Goal: Task Accomplishment & Management: Manage account settings

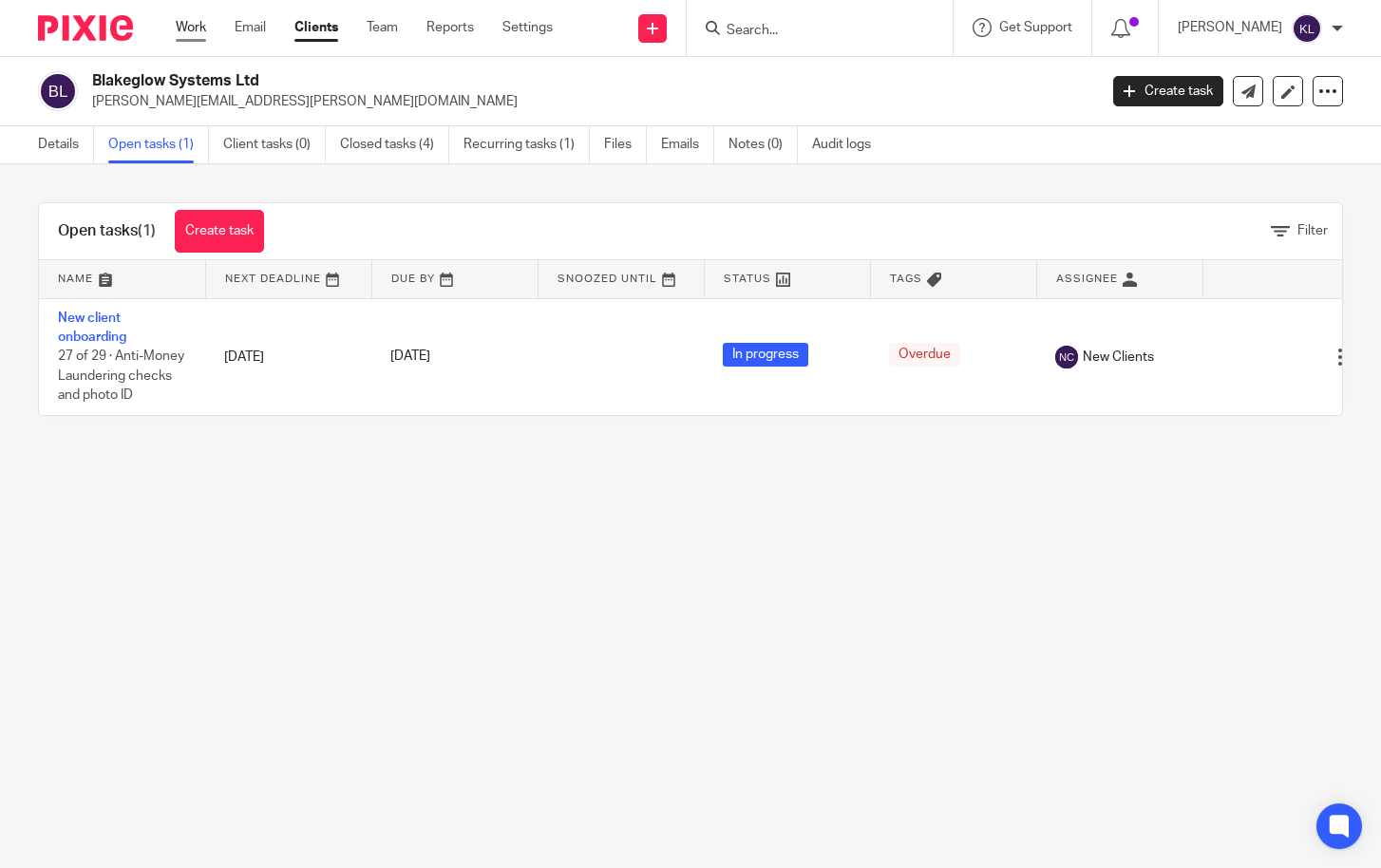
click at [176, 34] on link "Work" at bounding box center [190, 27] width 31 height 19
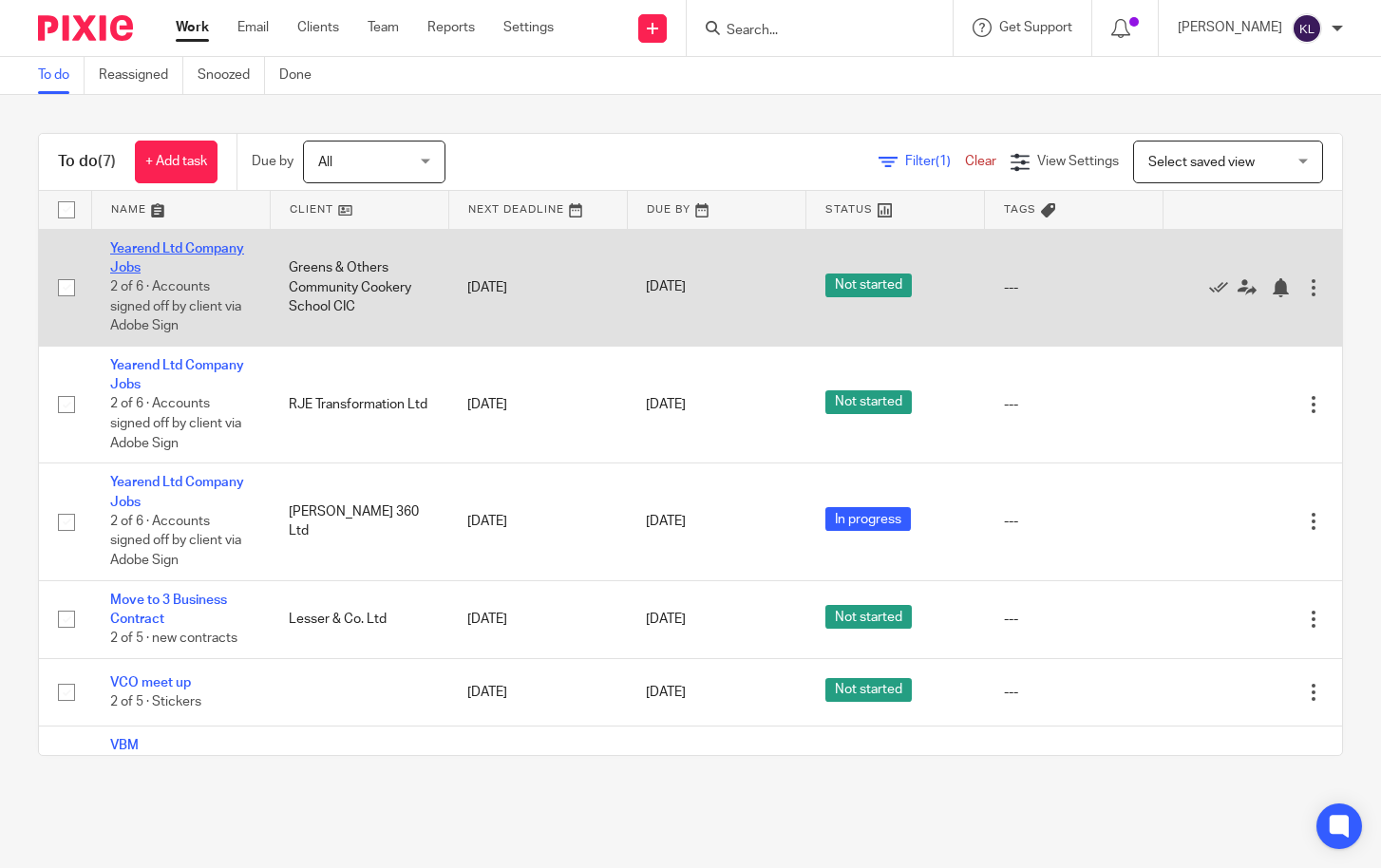
click at [197, 247] on link "Yearend Ltd Company Jobs" at bounding box center [176, 258] width 134 height 33
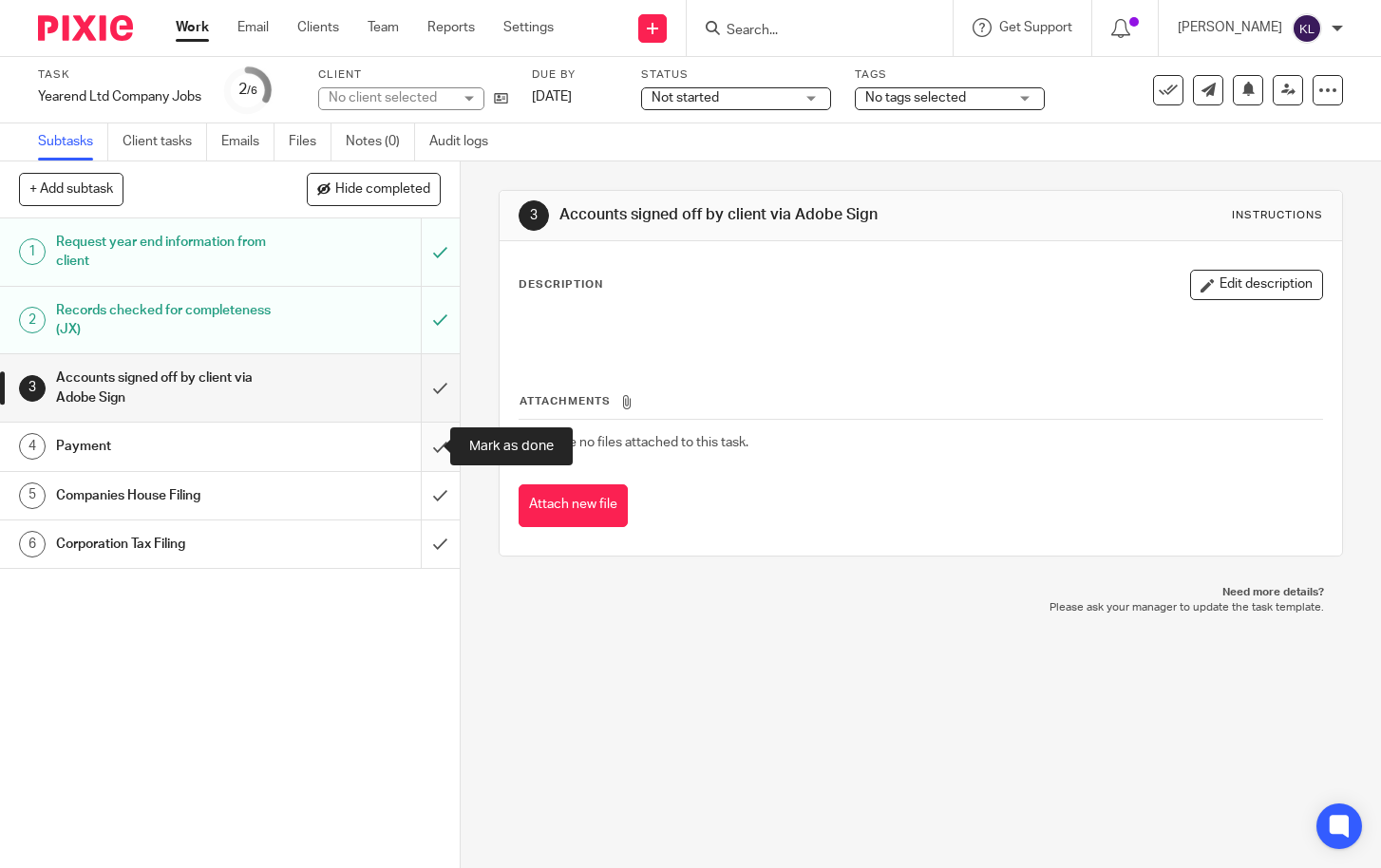
click at [422, 434] on input "submit" at bounding box center [230, 446] width 460 height 48
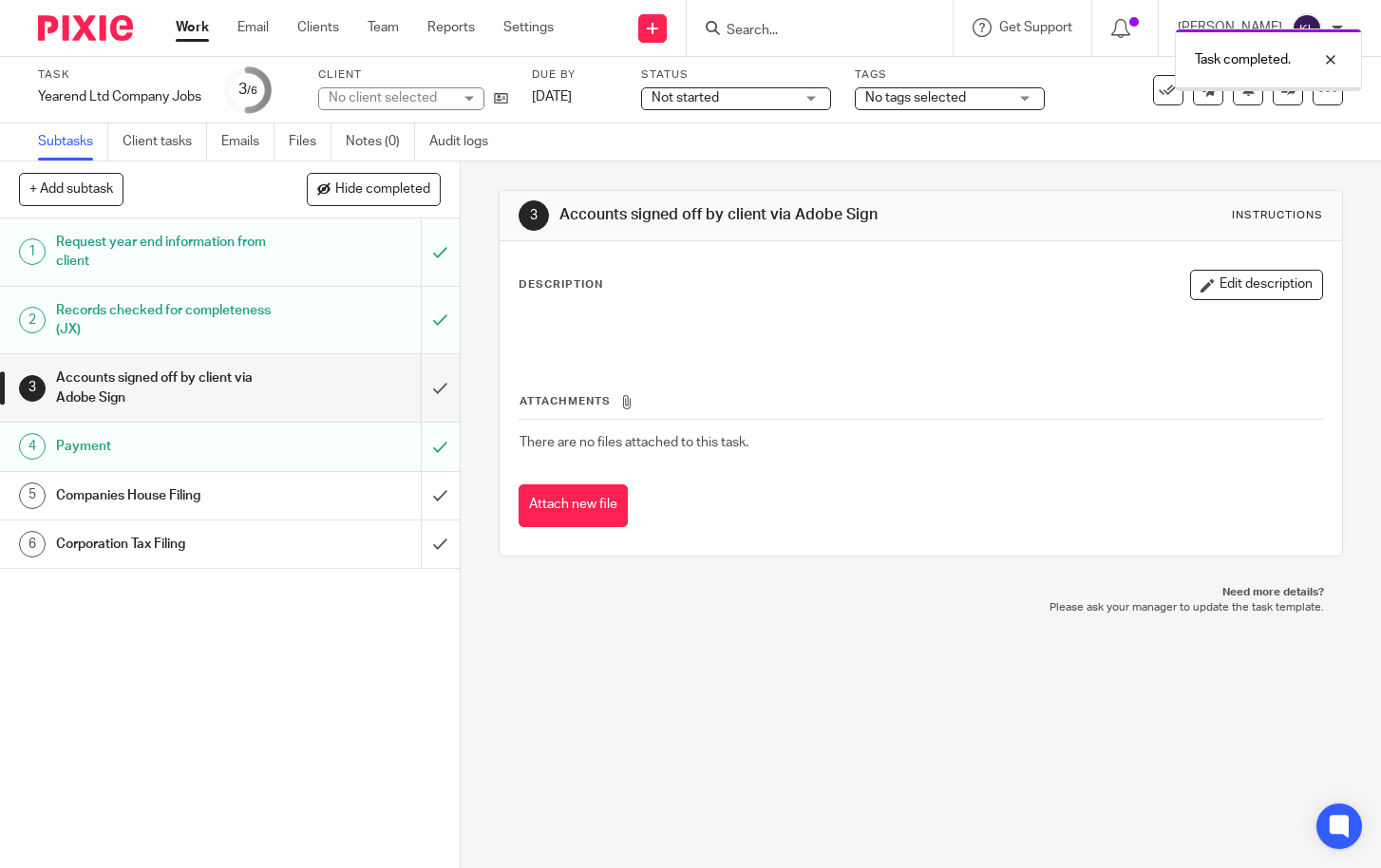
click at [778, 28] on div "Task completed." at bounding box center [1026, 54] width 671 height 72
click at [789, 32] on div "Task completed." at bounding box center [1026, 54] width 671 height 72
click at [1329, 59] on div at bounding box center [1317, 59] width 52 height 23
click at [793, 24] on input "Search" at bounding box center [810, 31] width 171 height 17
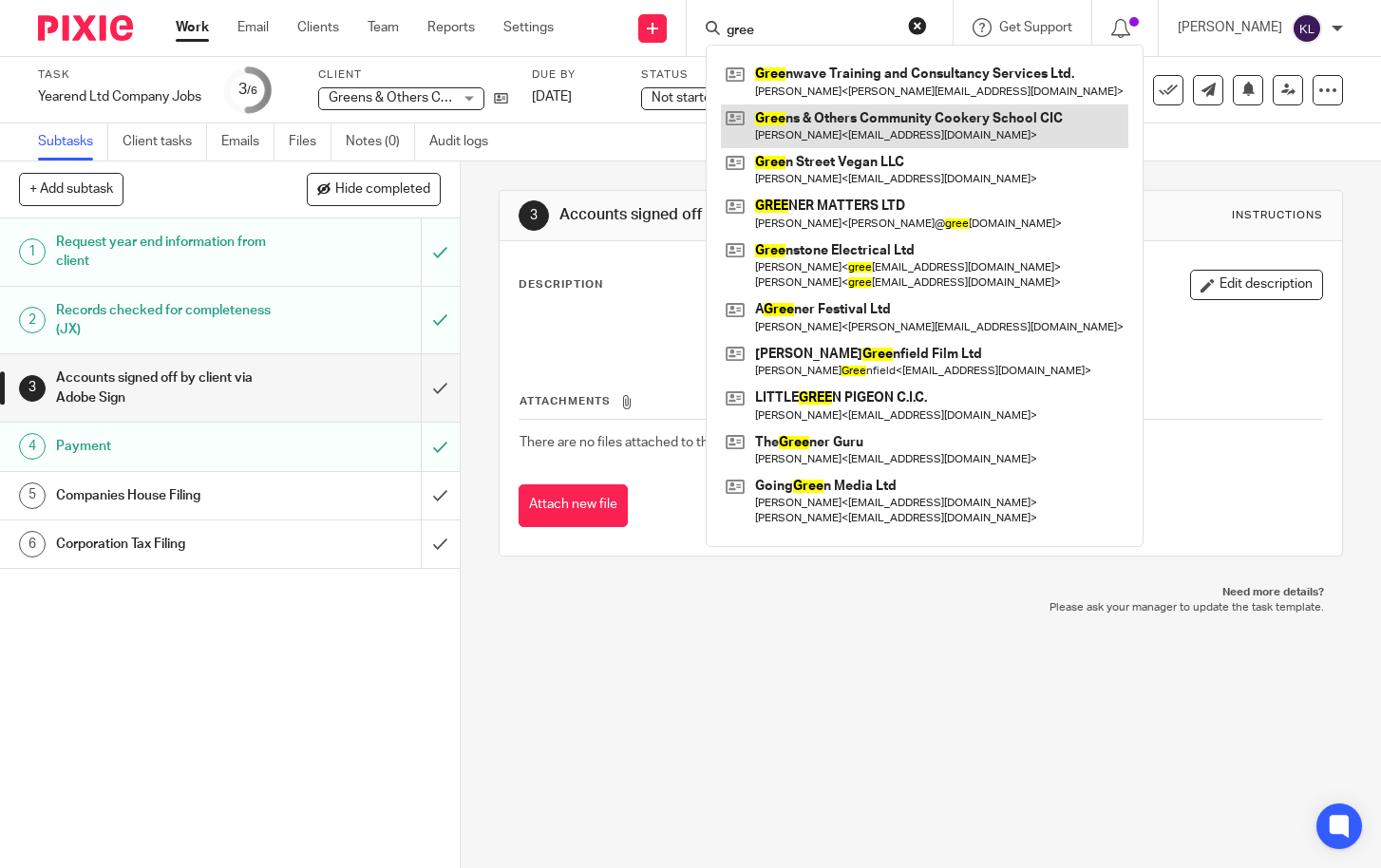
type input "gree"
click at [836, 111] on link at bounding box center [924, 126] width 407 height 44
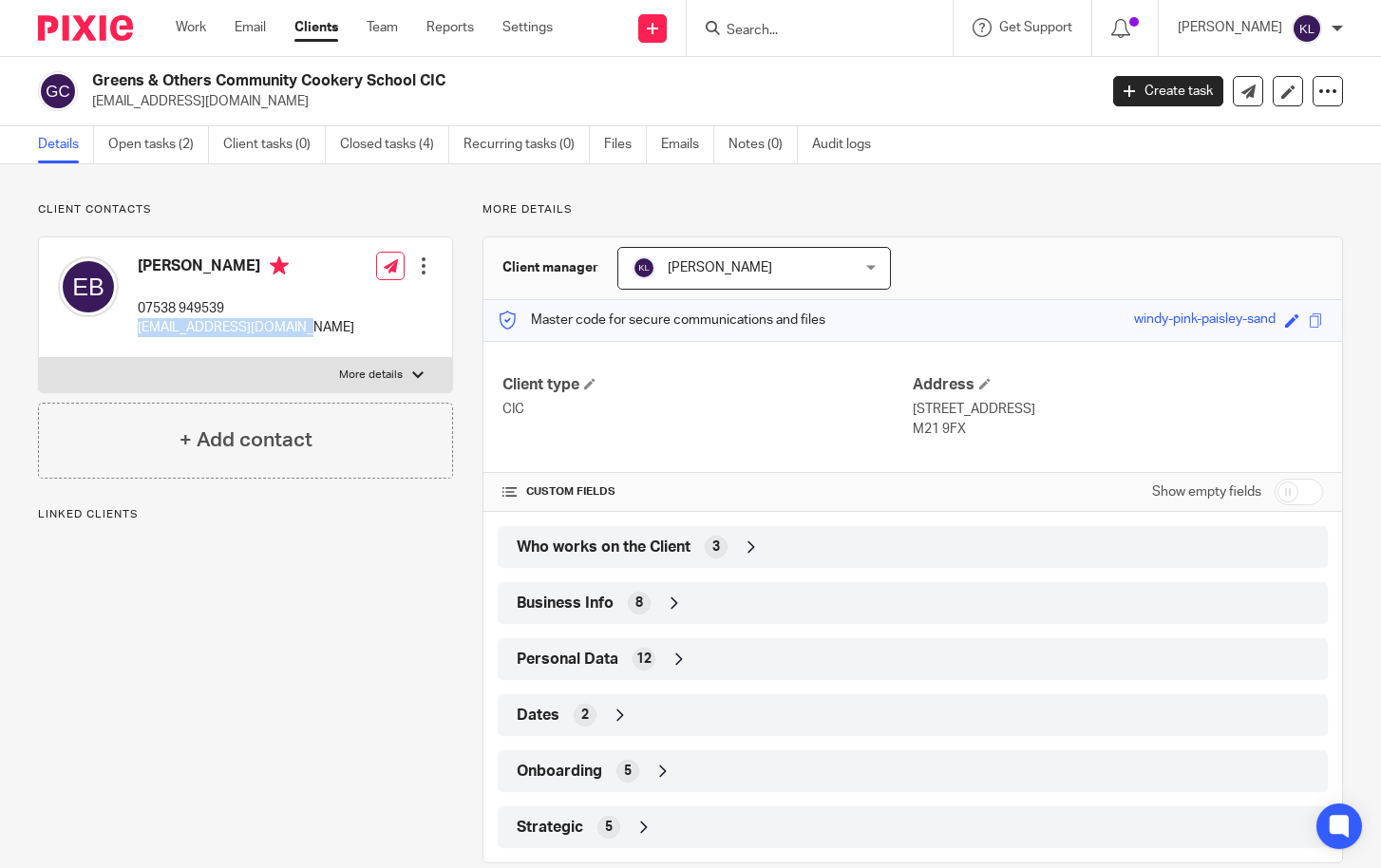
drag, startPoint x: 306, startPoint y: 327, endPoint x: 139, endPoint y: 333, distance: 167.1
click at [139, 333] on div "Emel Bulgu 07538 949539 emelernalbant@gmail.com Edit contact Create client from…" at bounding box center [245, 298] width 413 height 121
copy p "emelernalbant@gmail.com"
drag, startPoint x: 92, startPoint y: 79, endPoint x: 443, endPoint y: 84, distance: 351.0
click at [443, 84] on h2 "Greens & Others Community Cookery School CIC" at bounding box center [489, 81] width 794 height 20
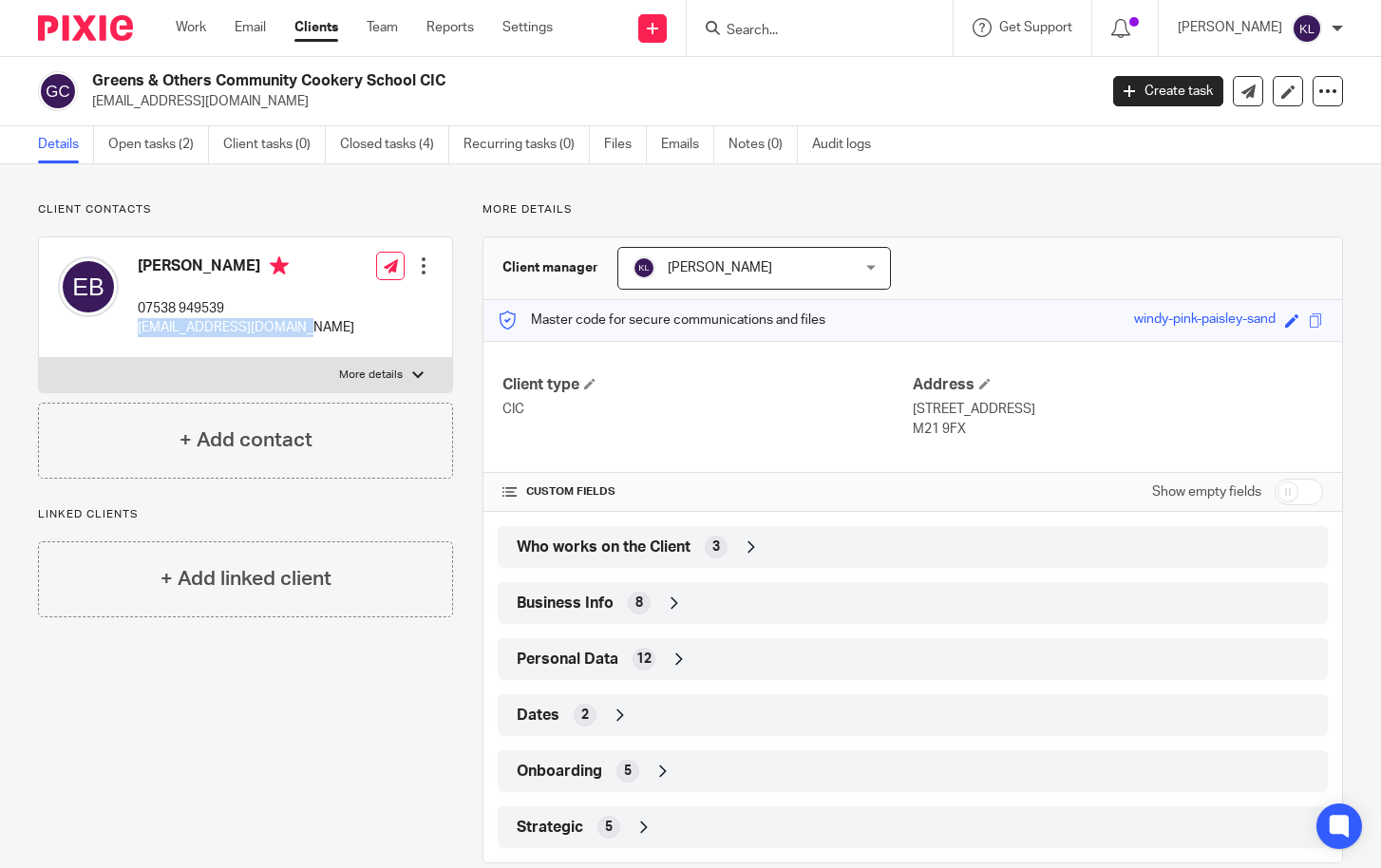
copy h2 "Greens & Others Community Cookery School CIC"
click at [807, 34] on input "Search" at bounding box center [810, 31] width 171 height 17
click at [799, 34] on input "Search" at bounding box center [810, 31] width 171 height 17
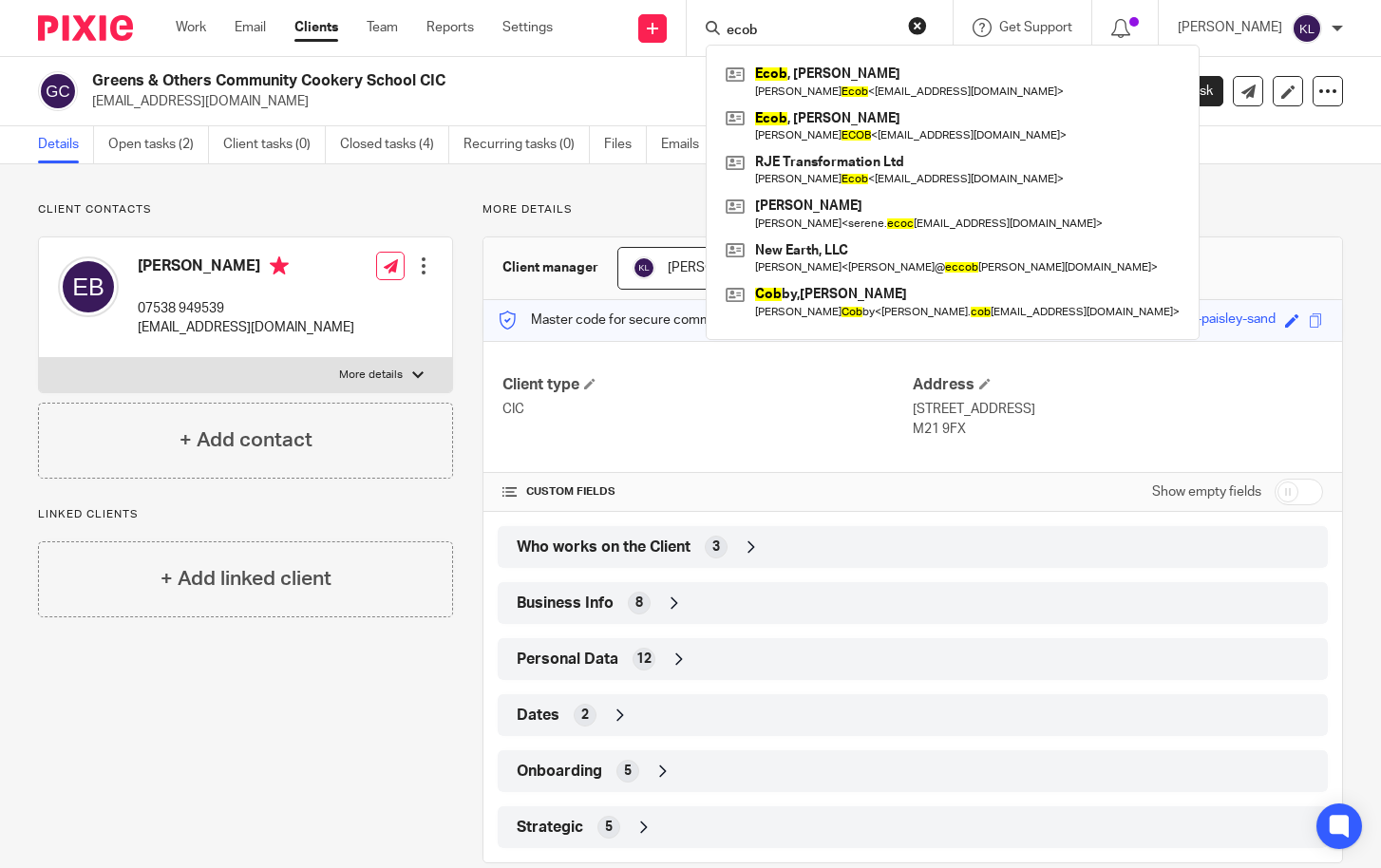
type input "ecob"
click at [341, 810] on div "Client contacts Emel Bulgu 07538 949539 emelernalbant@gmail.com Edit contact Cr…" at bounding box center [231, 532] width 444 height 661
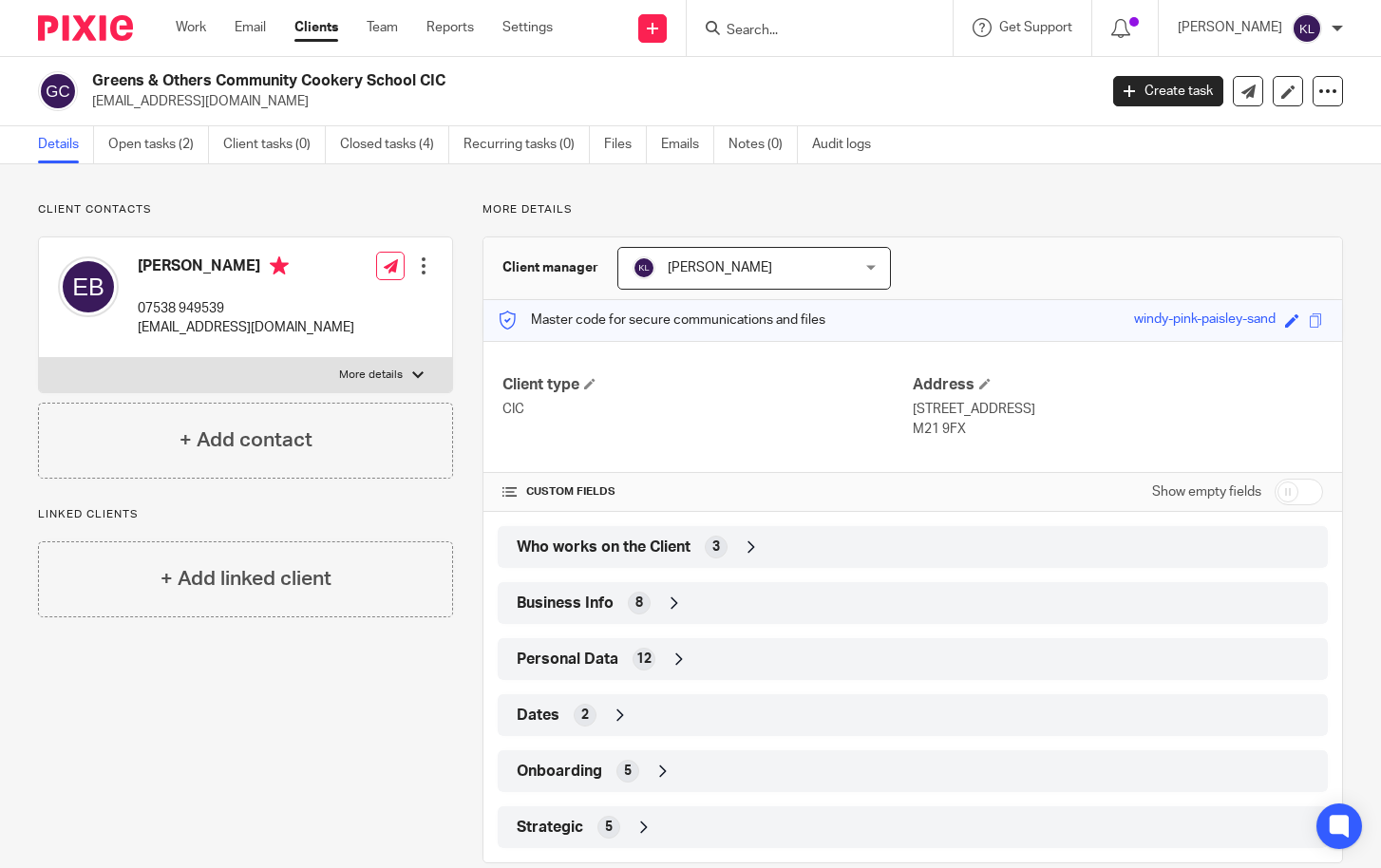
click at [193, 12] on div "Work Email Clients Team Reports Settings Work Email Clients Team Reports Settin…" at bounding box center [369, 28] width 424 height 56
click at [182, 23] on link "Work" at bounding box center [190, 27] width 31 height 19
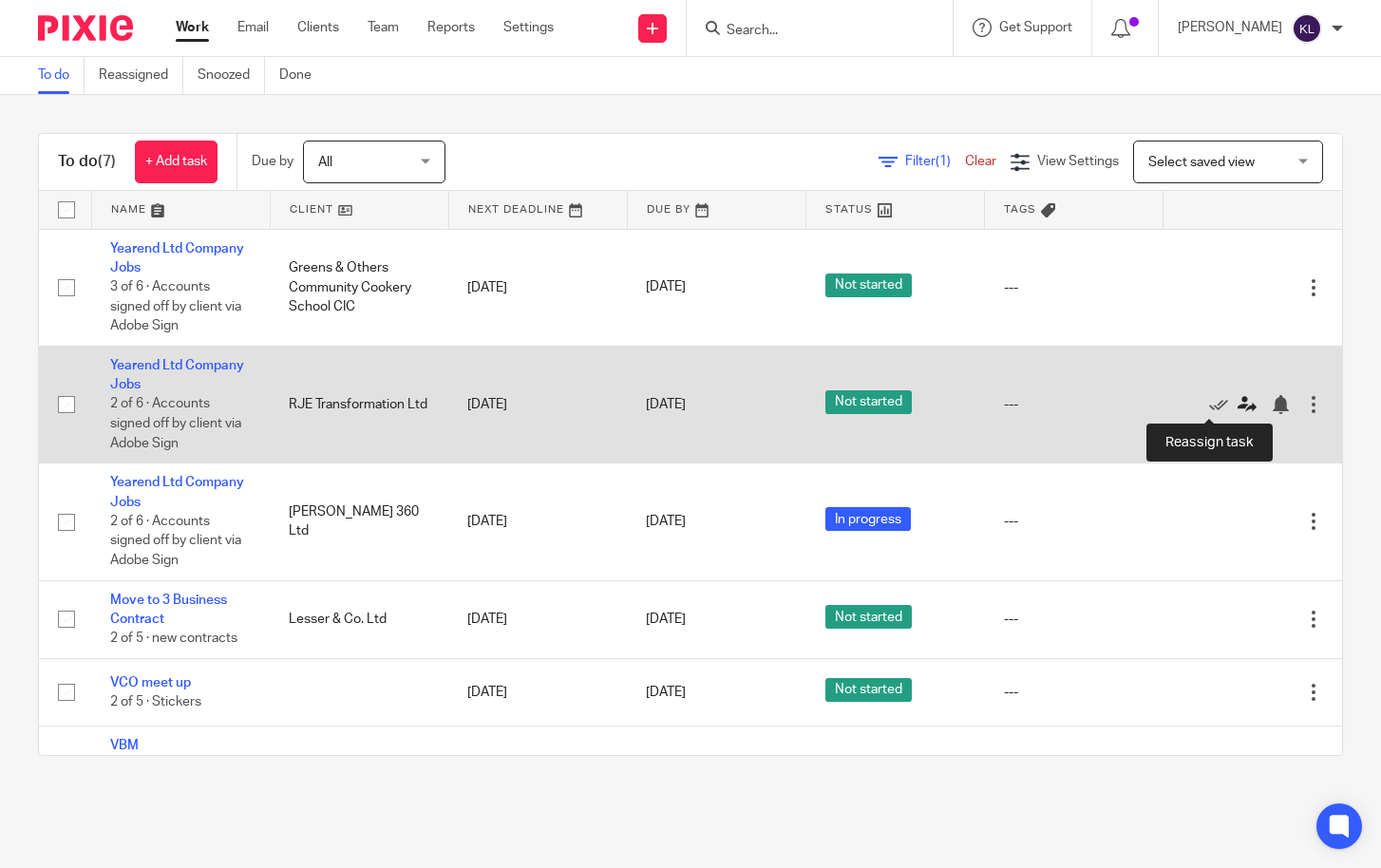
click at [1237, 404] on icon at bounding box center [1246, 404] width 19 height 19
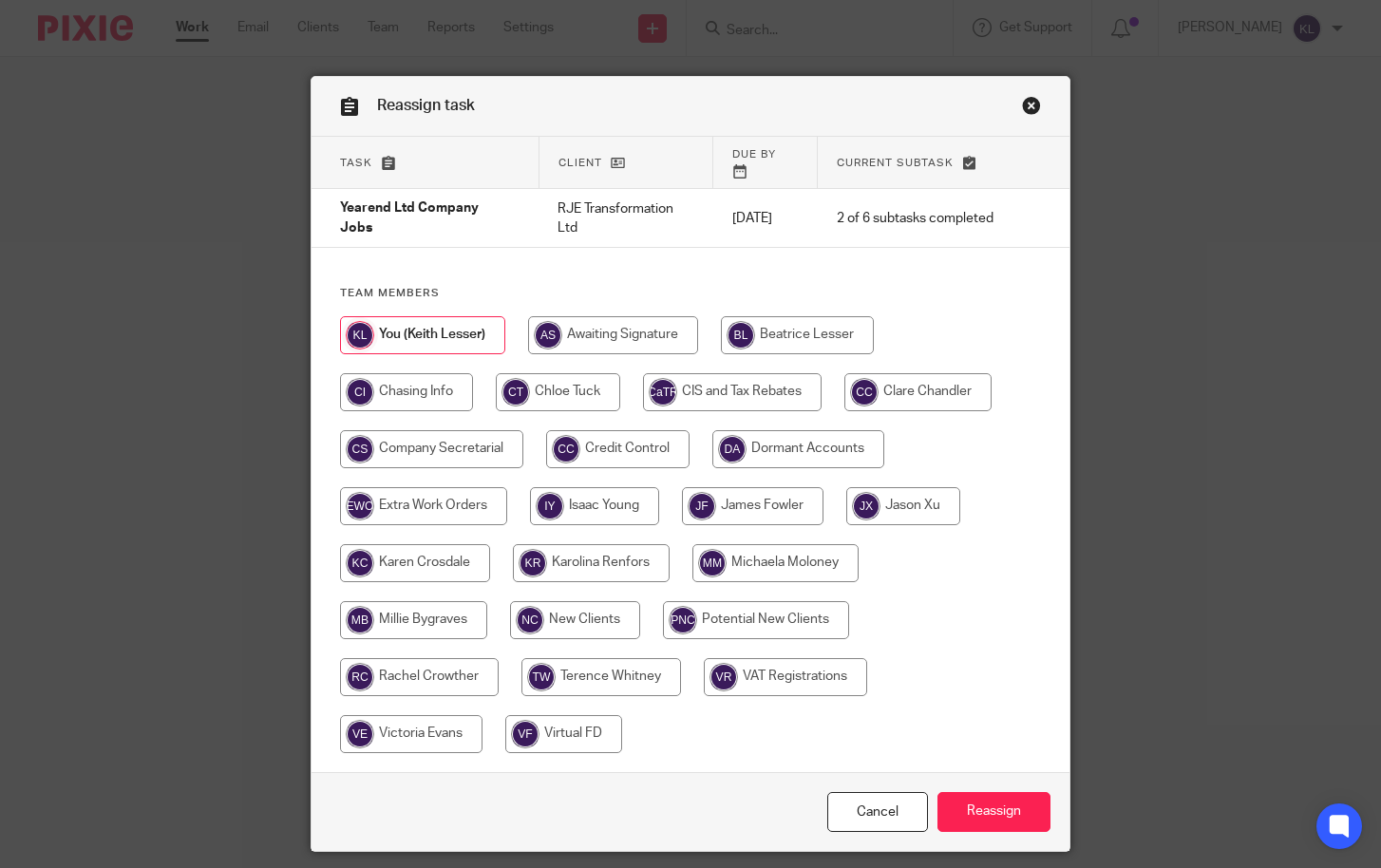
click at [620, 325] on input "radio" at bounding box center [613, 335] width 170 height 38
radio input "true"
click at [971, 797] on input "Reassign" at bounding box center [994, 812] width 113 height 41
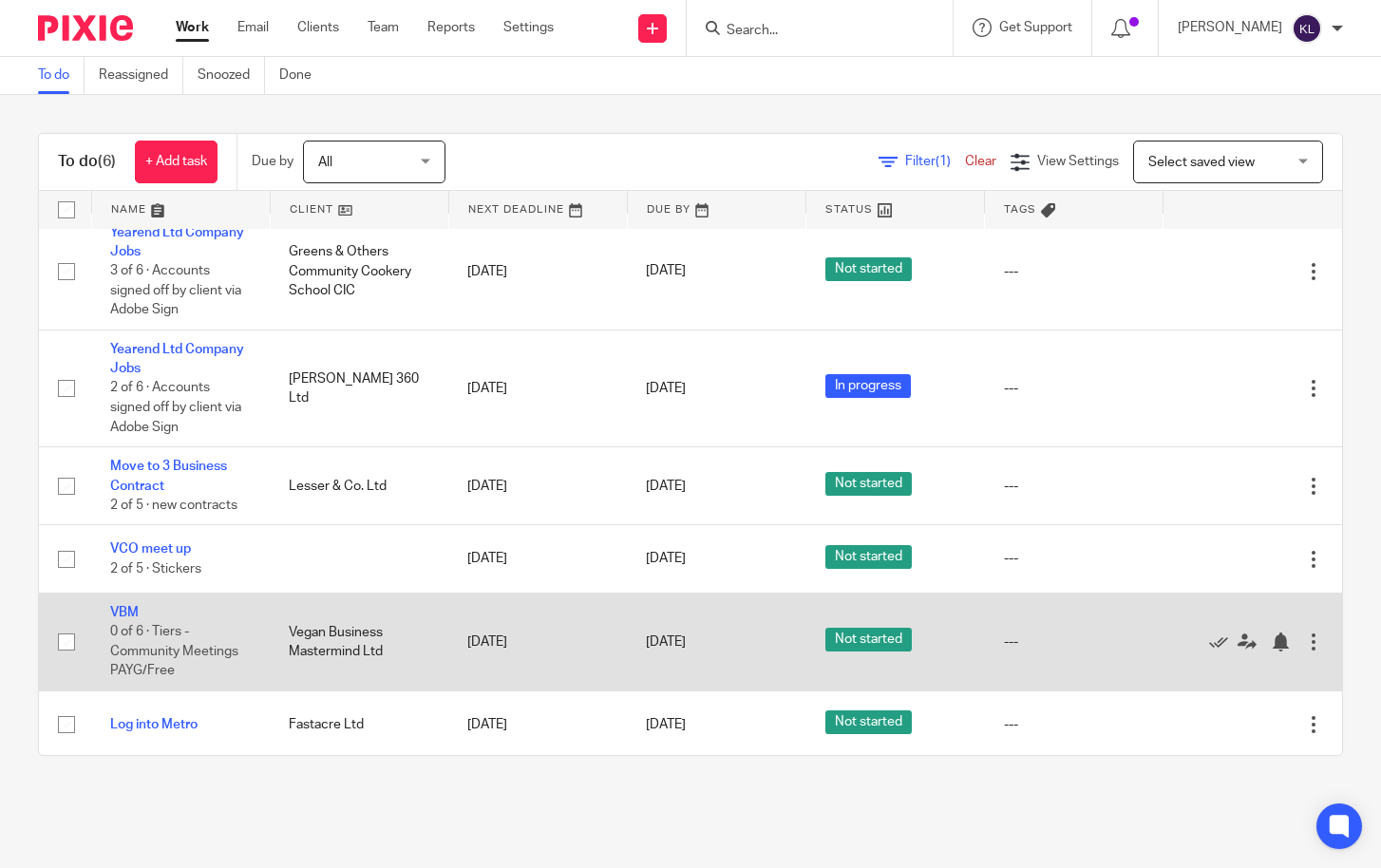
scroll to position [19, 0]
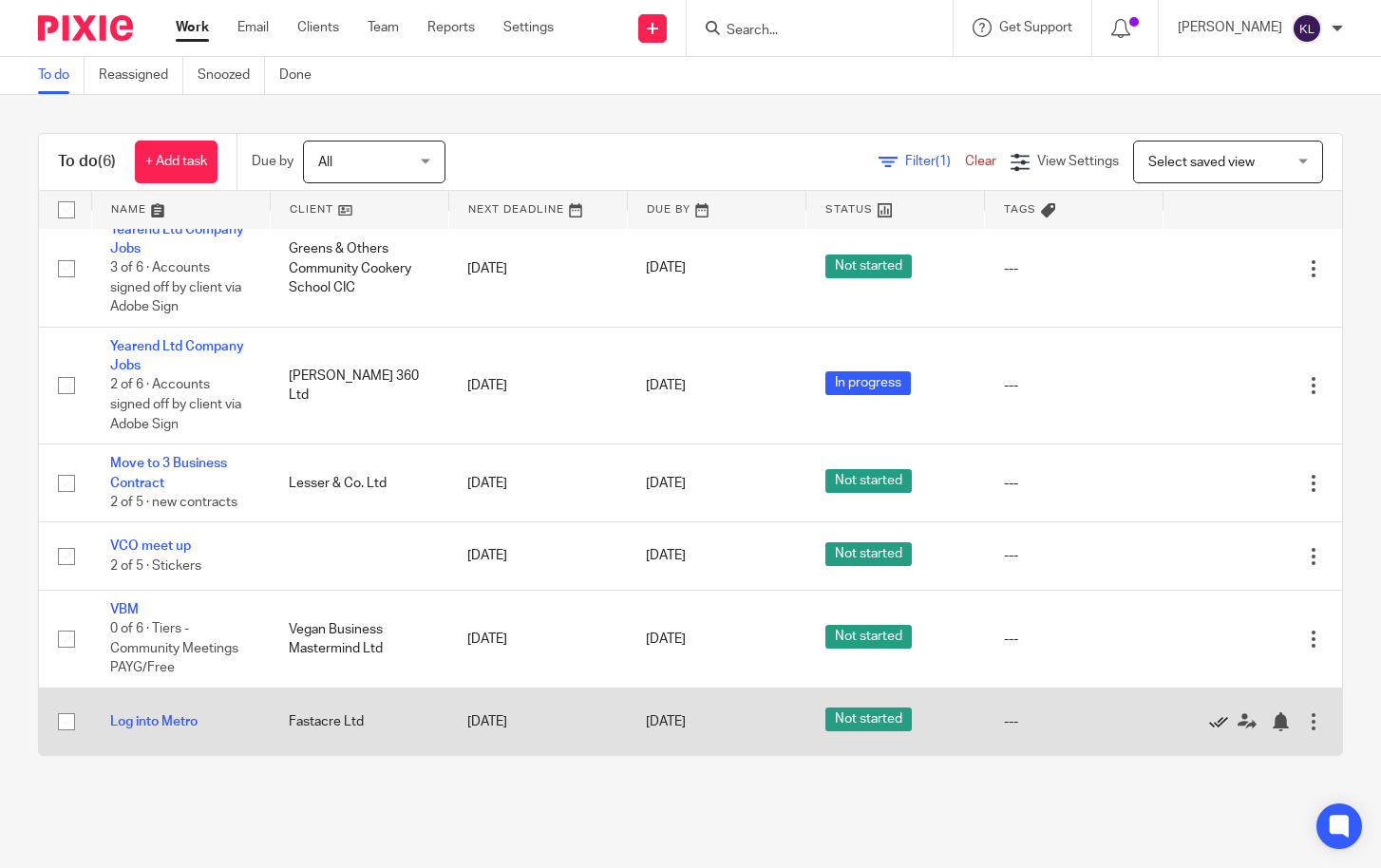
click at [1209, 720] on icon at bounding box center [1218, 721] width 19 height 19
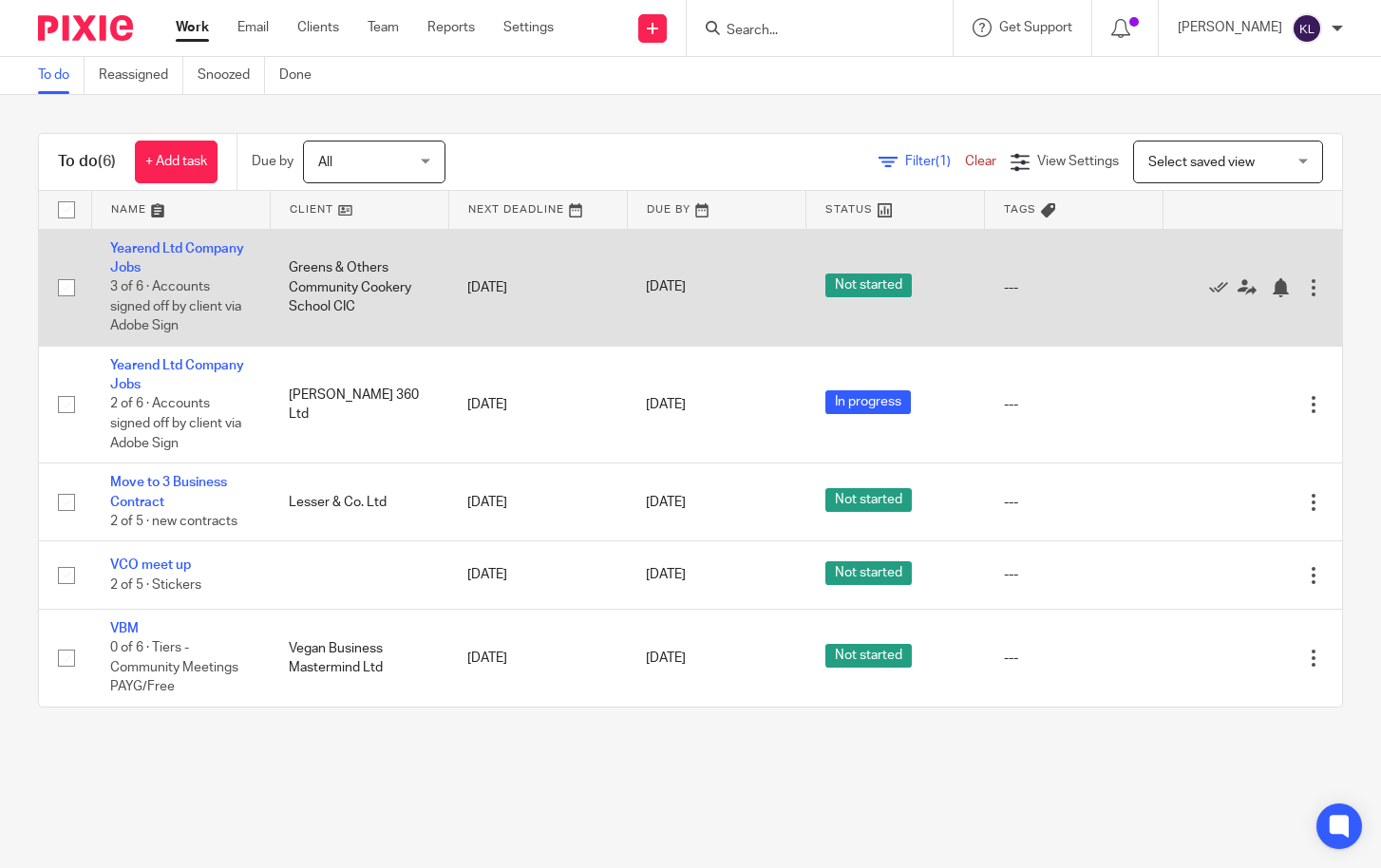
drag, startPoint x: 285, startPoint y: 265, endPoint x: 331, endPoint y: 283, distance: 49.4
click at [331, 283] on td "Greens & Others Community Cookery School CIC" at bounding box center [359, 287] width 178 height 117
click at [190, 250] on link "Yearend Ltd Company Jobs" at bounding box center [176, 258] width 134 height 33
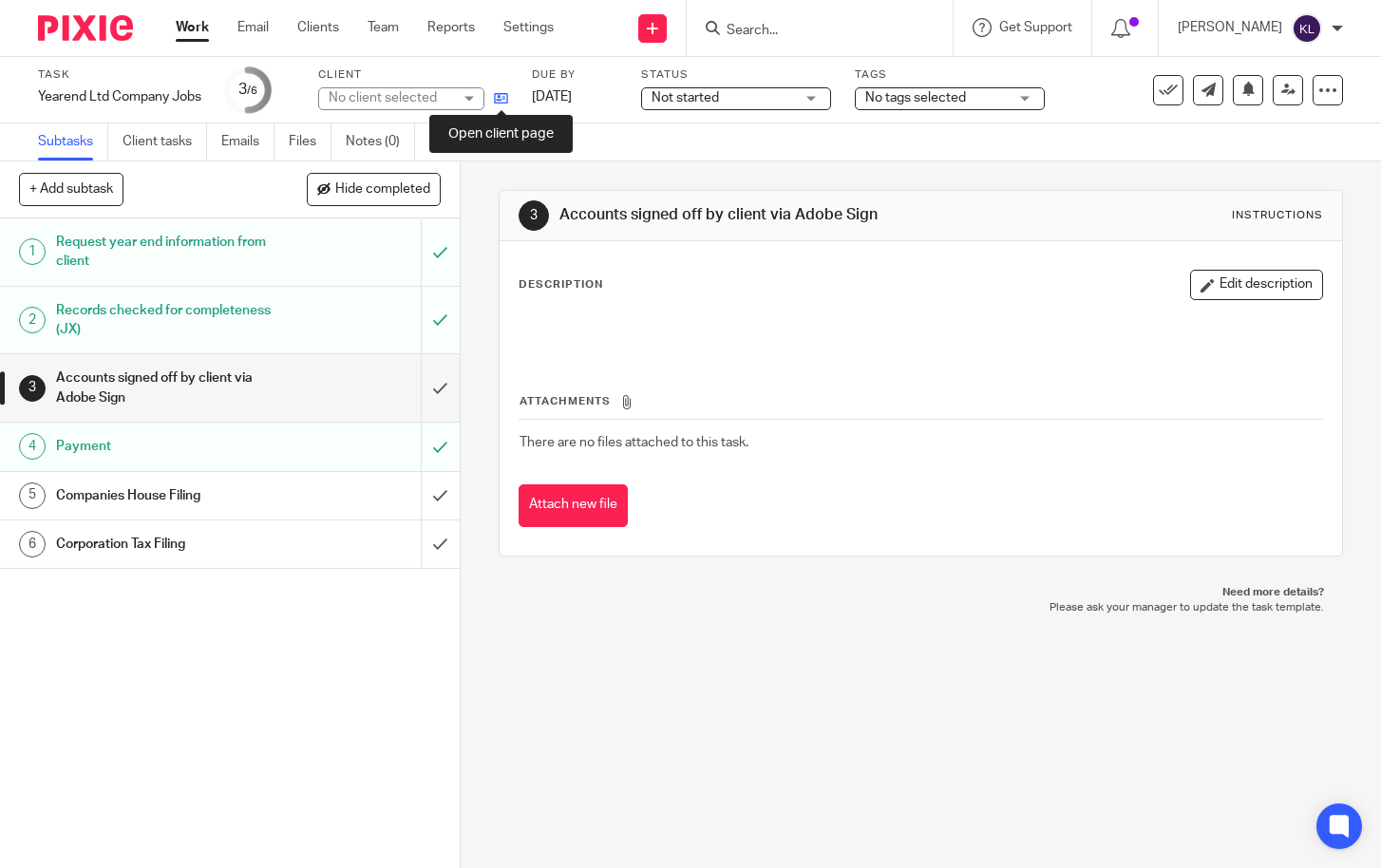
click at [505, 100] on icon at bounding box center [501, 98] width 14 height 14
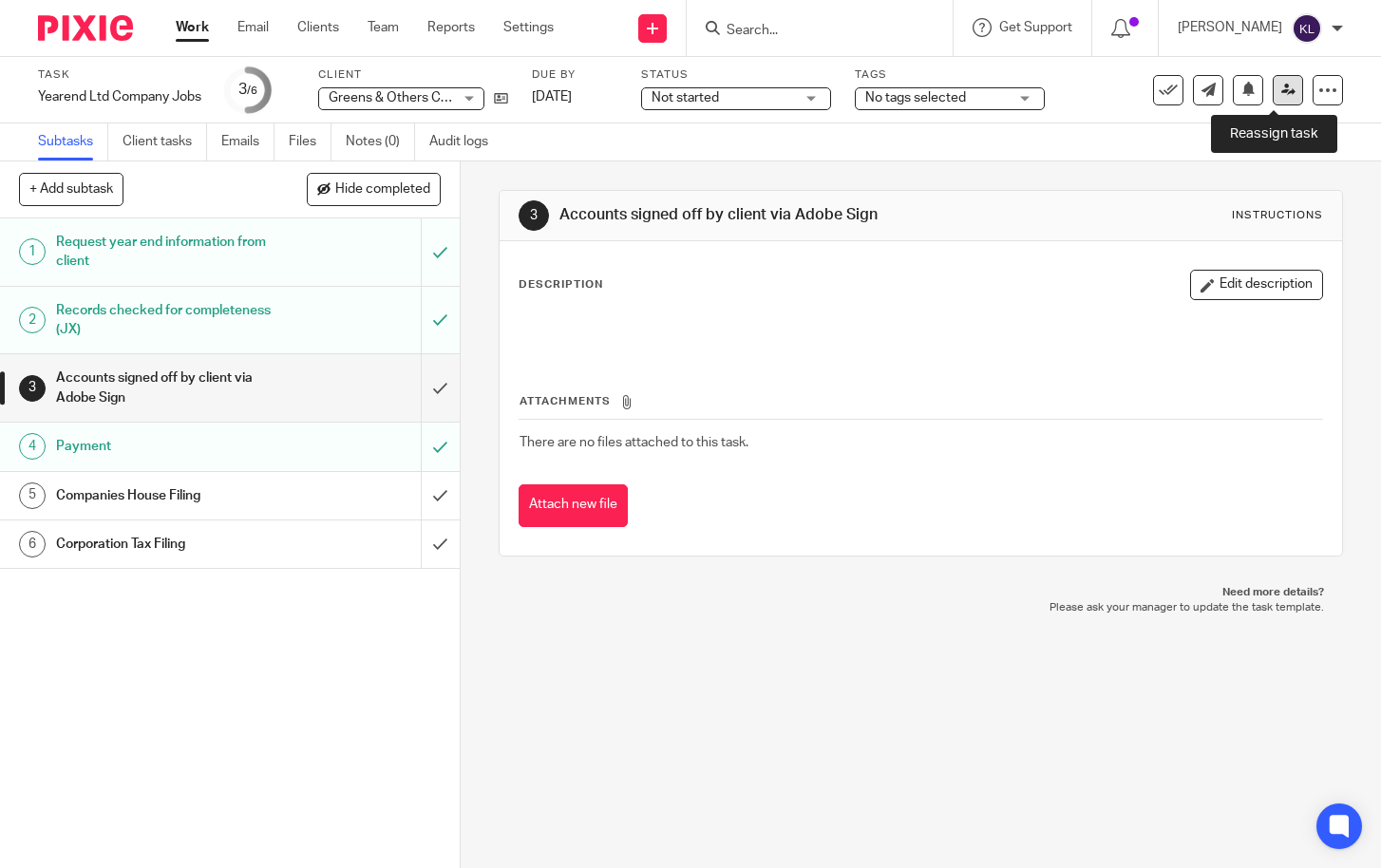
click at [1273, 101] on link at bounding box center [1288, 90] width 31 height 31
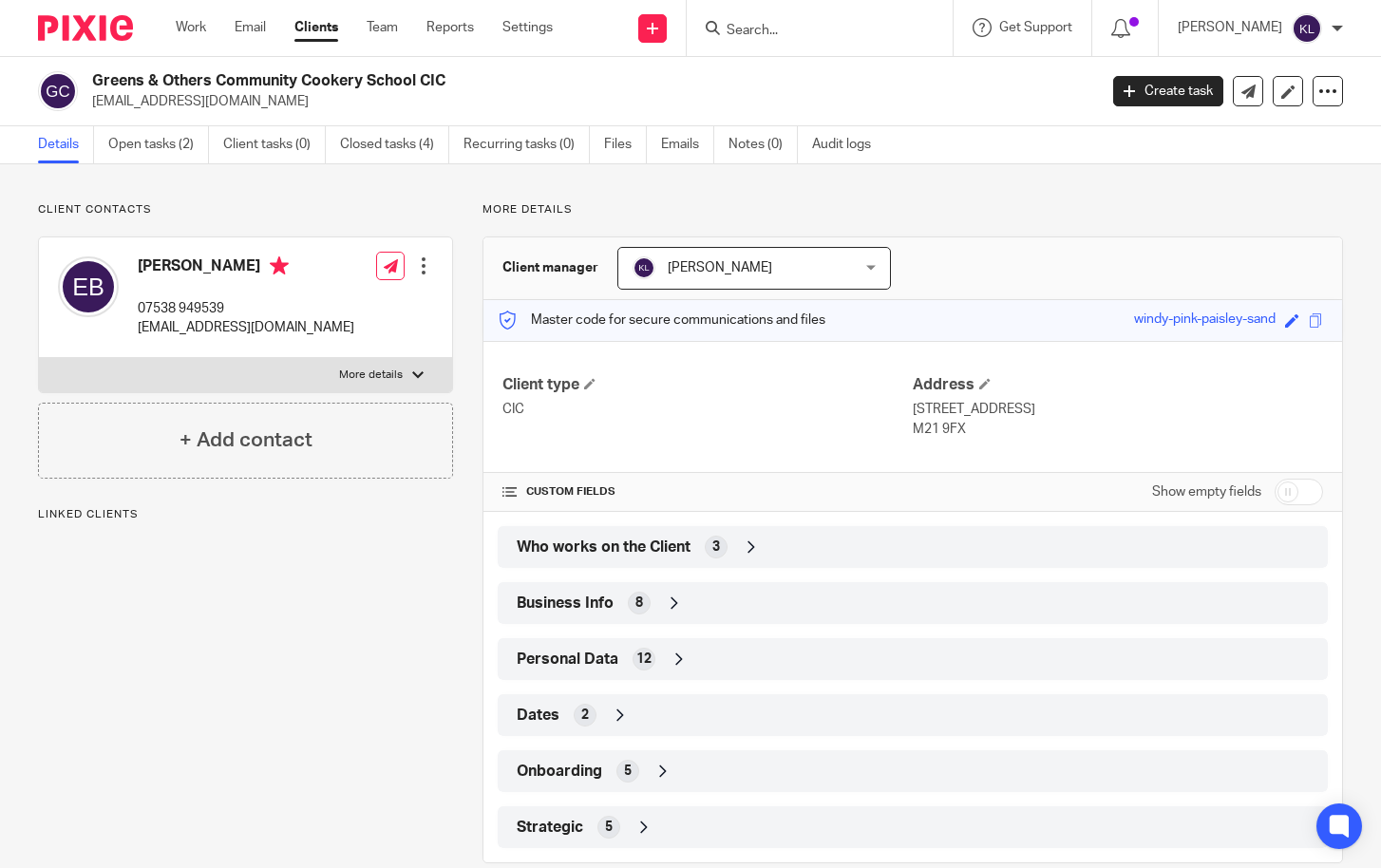
drag, startPoint x: 97, startPoint y: 79, endPoint x: 442, endPoint y: 85, distance: 345.1
click at [442, 85] on h2 "Greens & Others Community Cookery School CIC" at bounding box center [489, 81] width 794 height 20
copy h2 "Greens & Others Community Cookery School CIC"
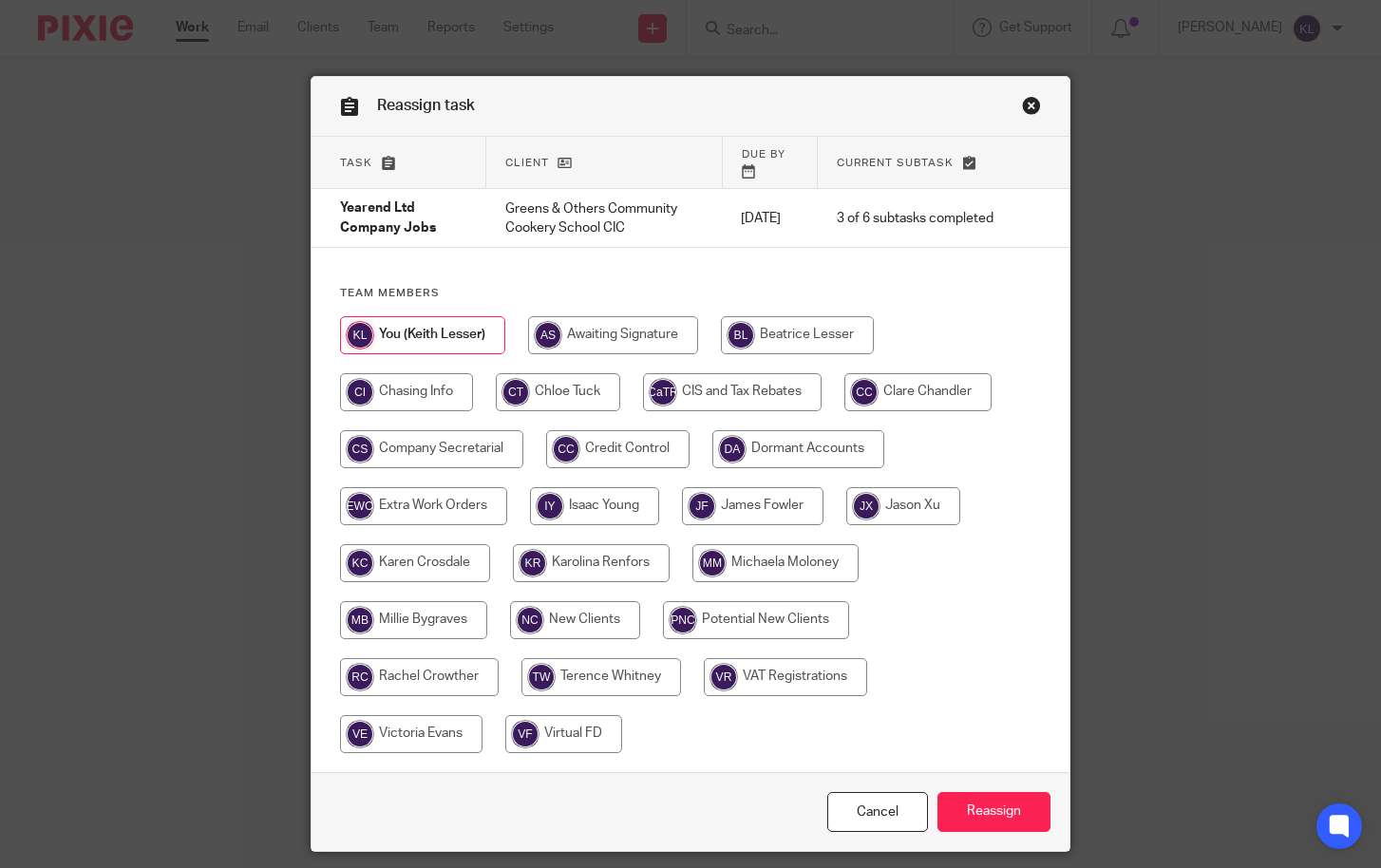
click at [636, 316] on input "radio" at bounding box center [613, 335] width 170 height 38
radio input "true"
click at [966, 792] on input "Reassign" at bounding box center [994, 812] width 113 height 41
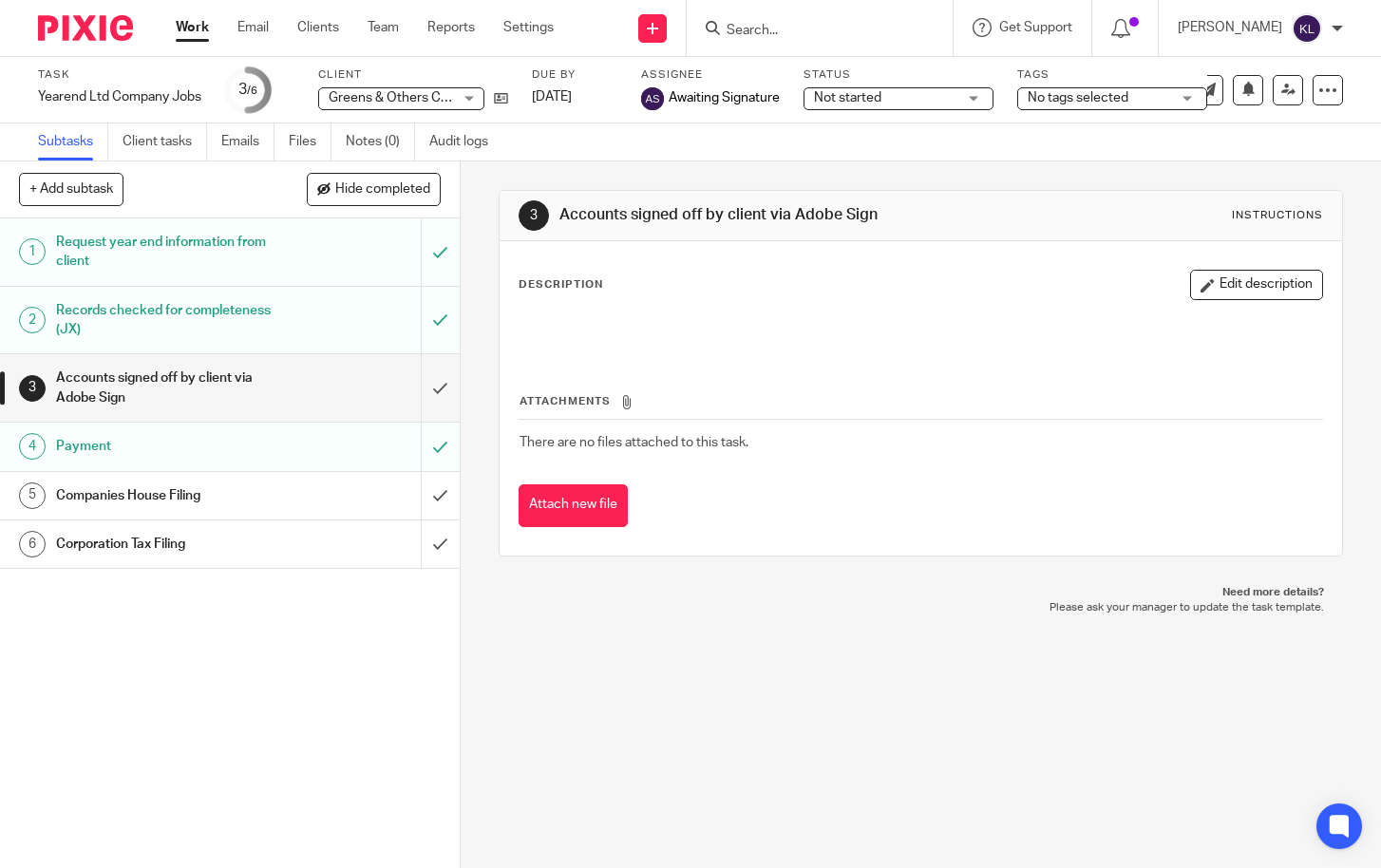
click at [197, 22] on link "Work" at bounding box center [192, 27] width 34 height 19
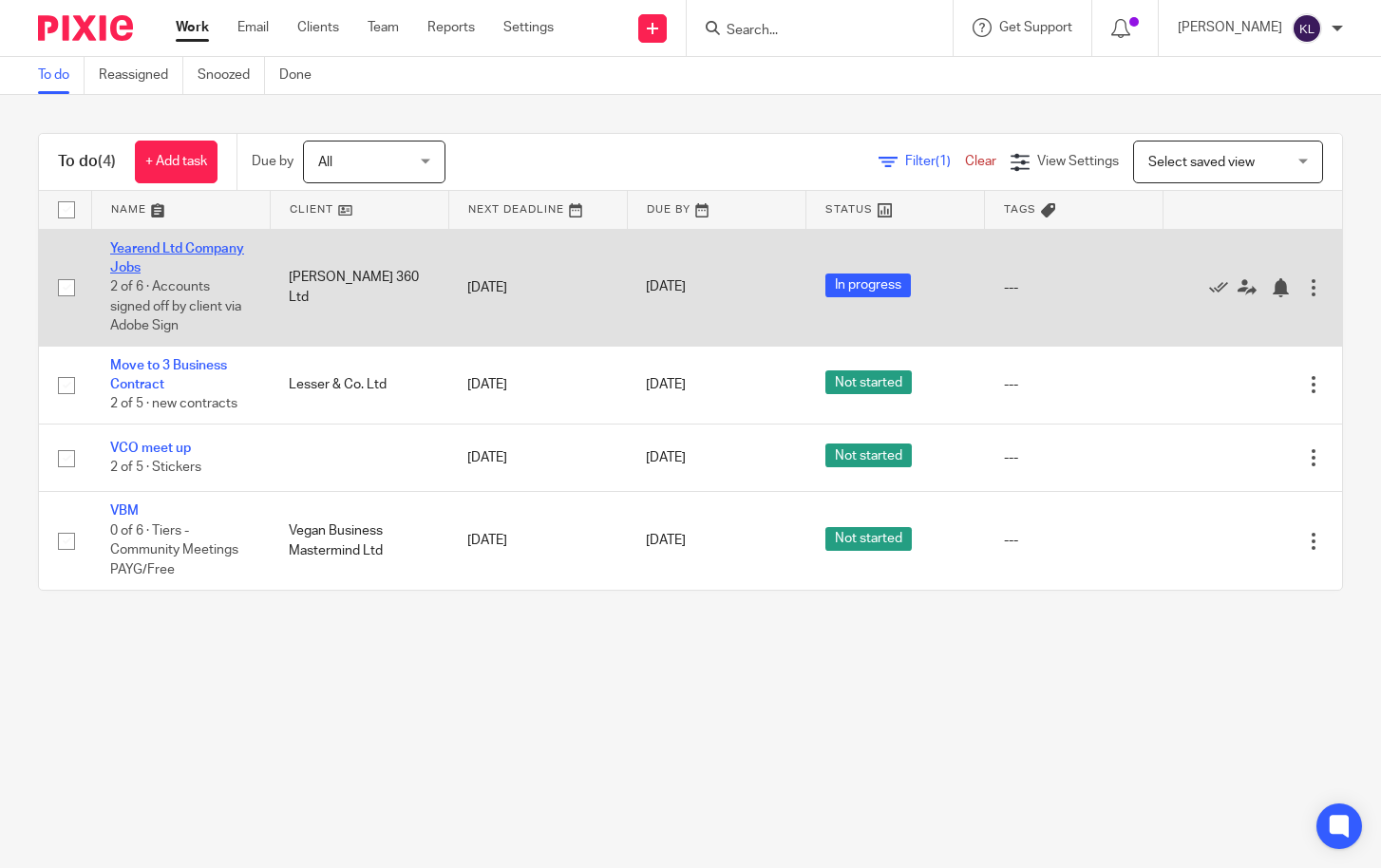
click at [132, 251] on link "Yearend Ltd Company Jobs" at bounding box center [176, 258] width 134 height 33
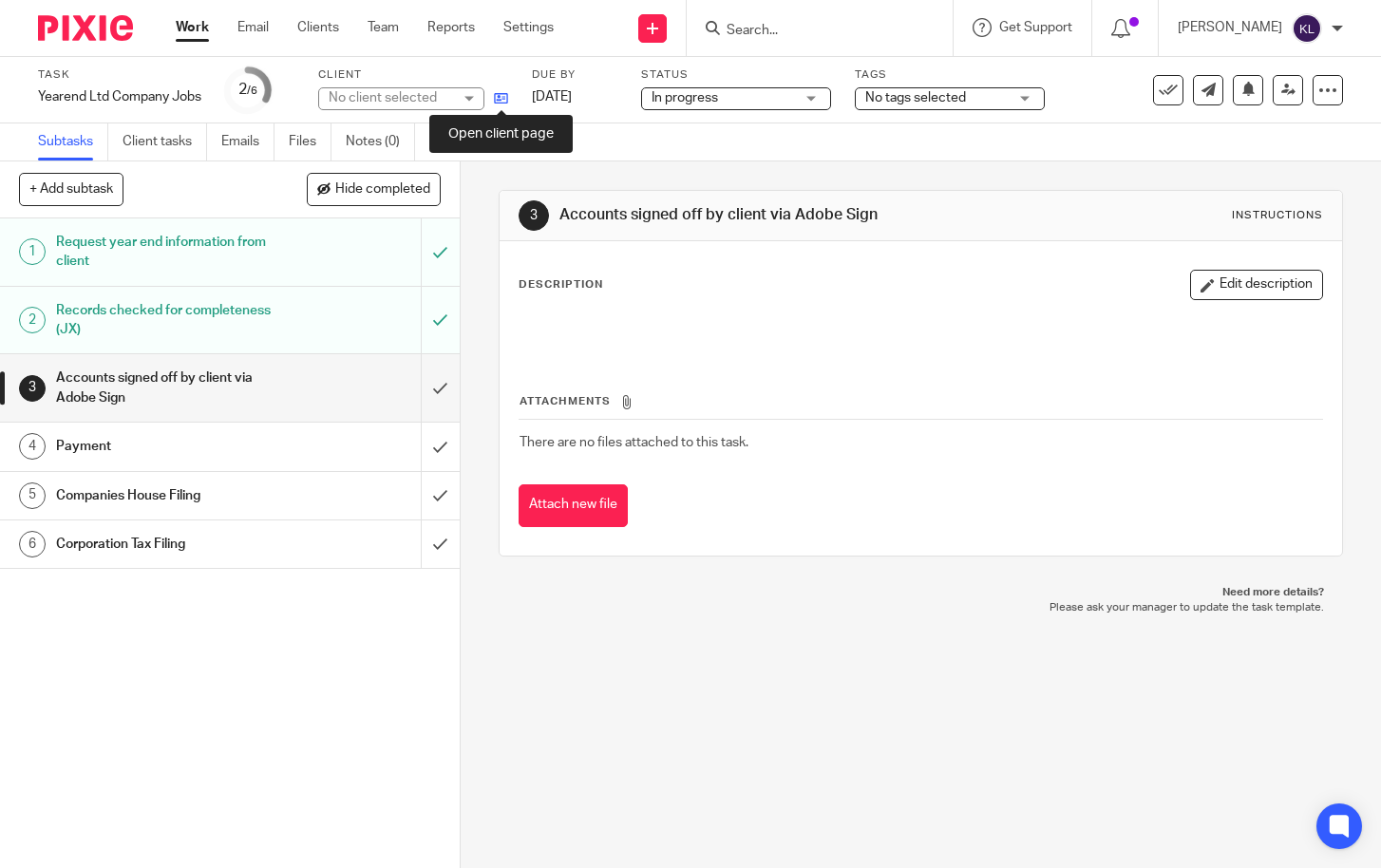
click at [498, 102] on icon at bounding box center [501, 98] width 14 height 14
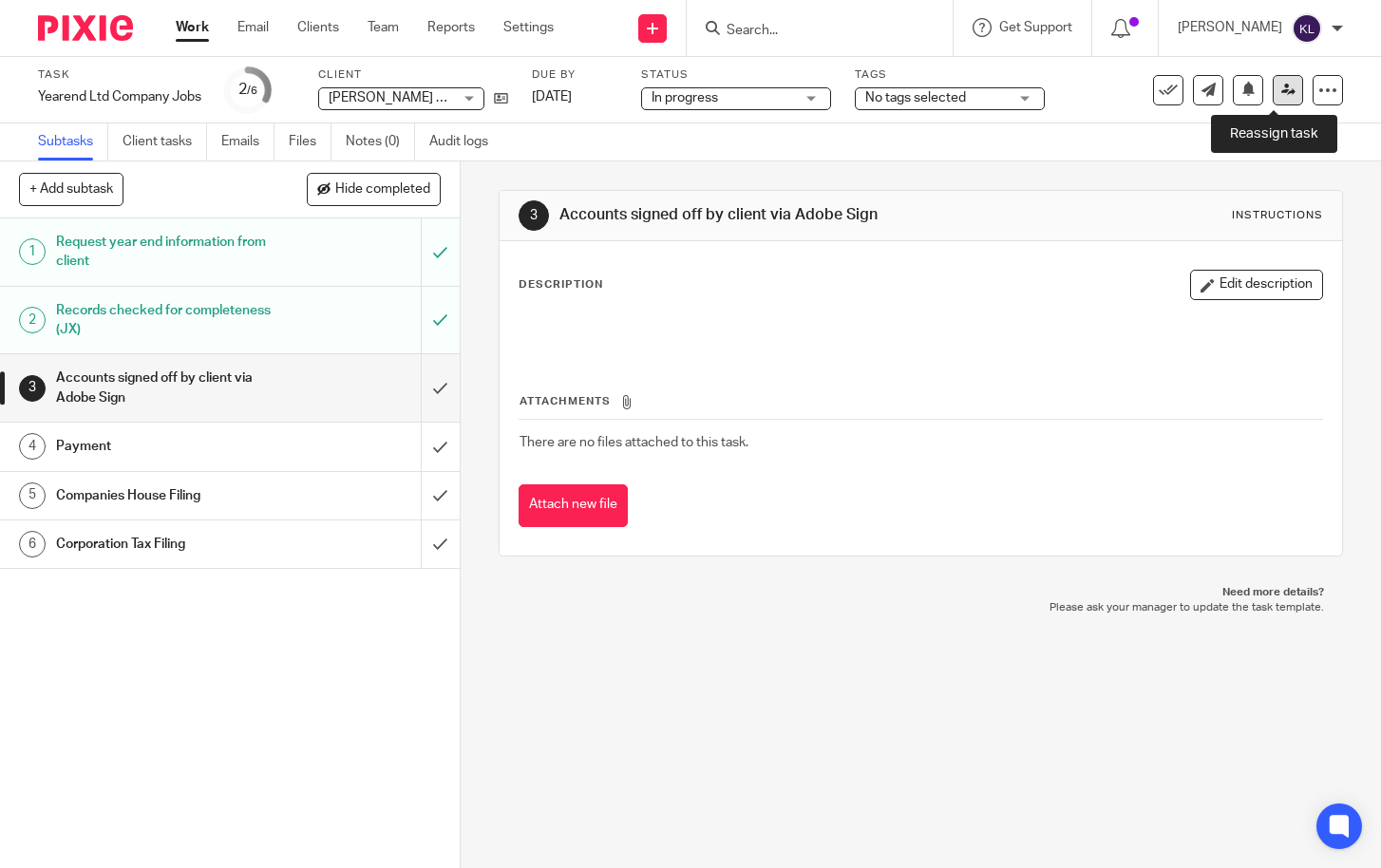
click at [1281, 90] on icon at bounding box center [1288, 89] width 14 height 14
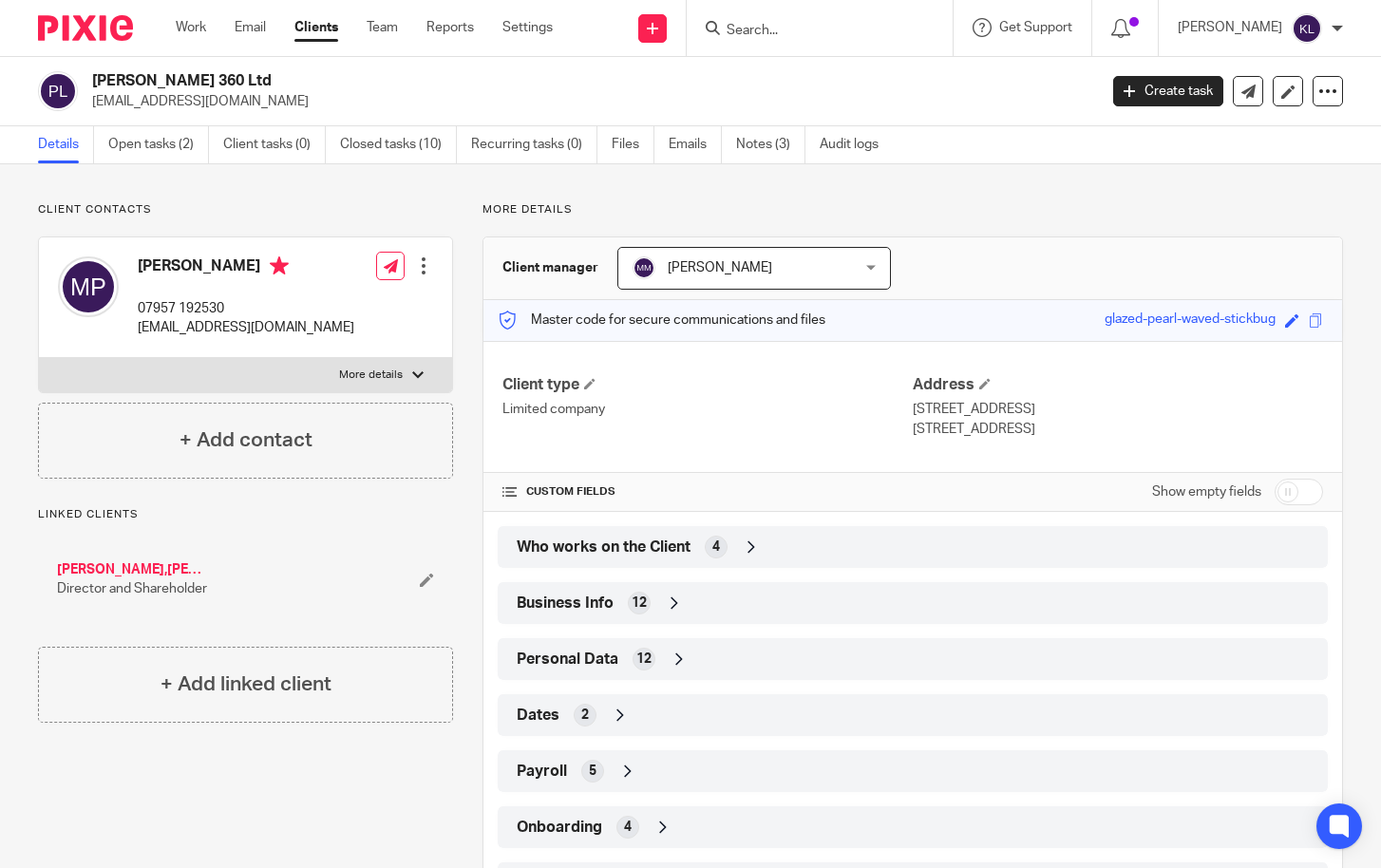
click at [359, 209] on p "Client contacts" at bounding box center [245, 209] width 415 height 15
click at [1283, 89] on link at bounding box center [1288, 91] width 31 height 31
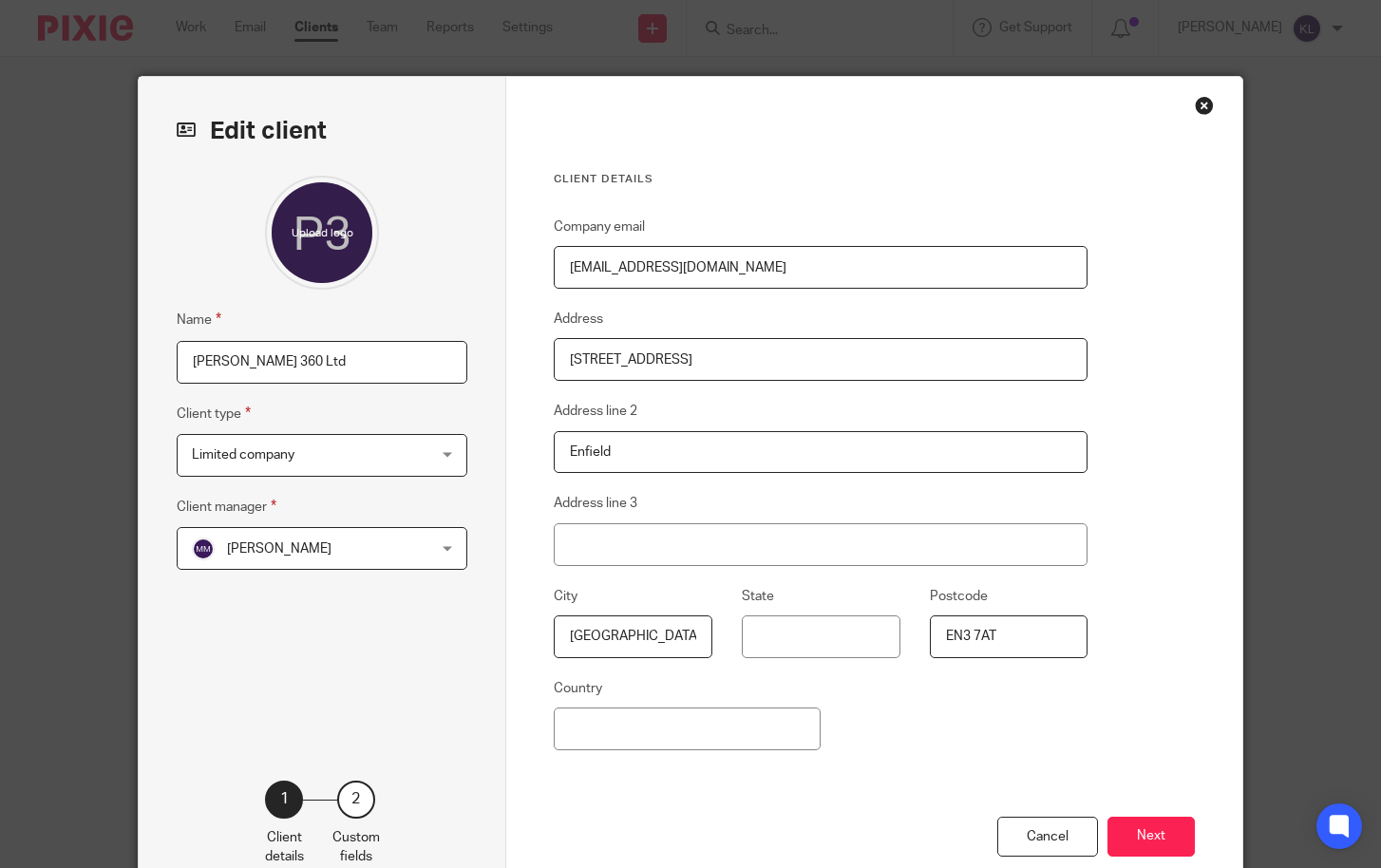
drag, startPoint x: 747, startPoint y: 261, endPoint x: 482, endPoint y: 251, distance: 265.2
click at [484, 251] on div "Edit client Name Palmer 360 Ltd Client type Limited company Limited company Adv…" at bounding box center [690, 490] width 1102 height 827
paste input "2010palmer360@gmail"
type input "[EMAIL_ADDRESS][DOMAIN_NAME]"
click at [1149, 835] on button "Next" at bounding box center [1151, 836] width 87 height 41
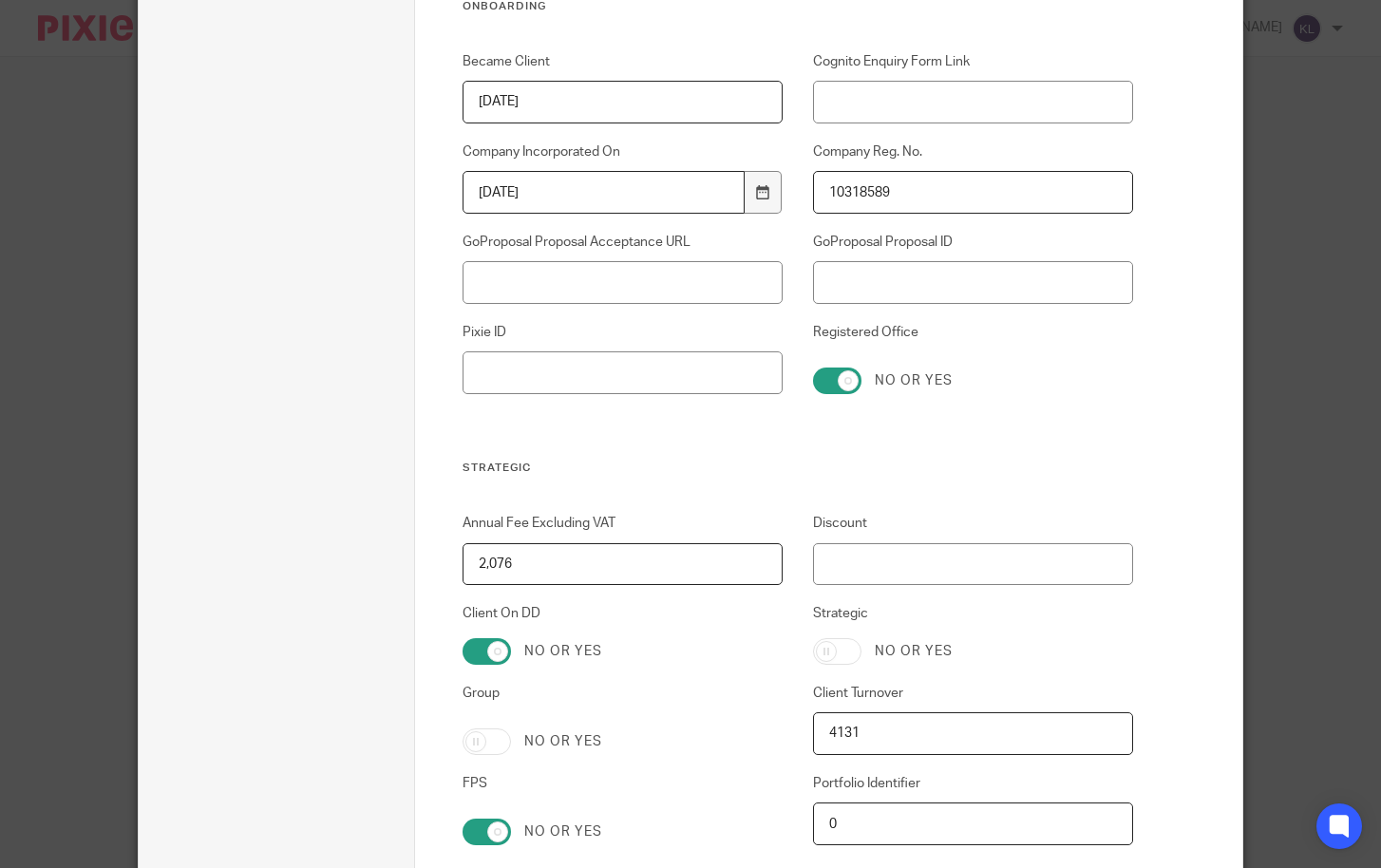
scroll to position [3774, 0]
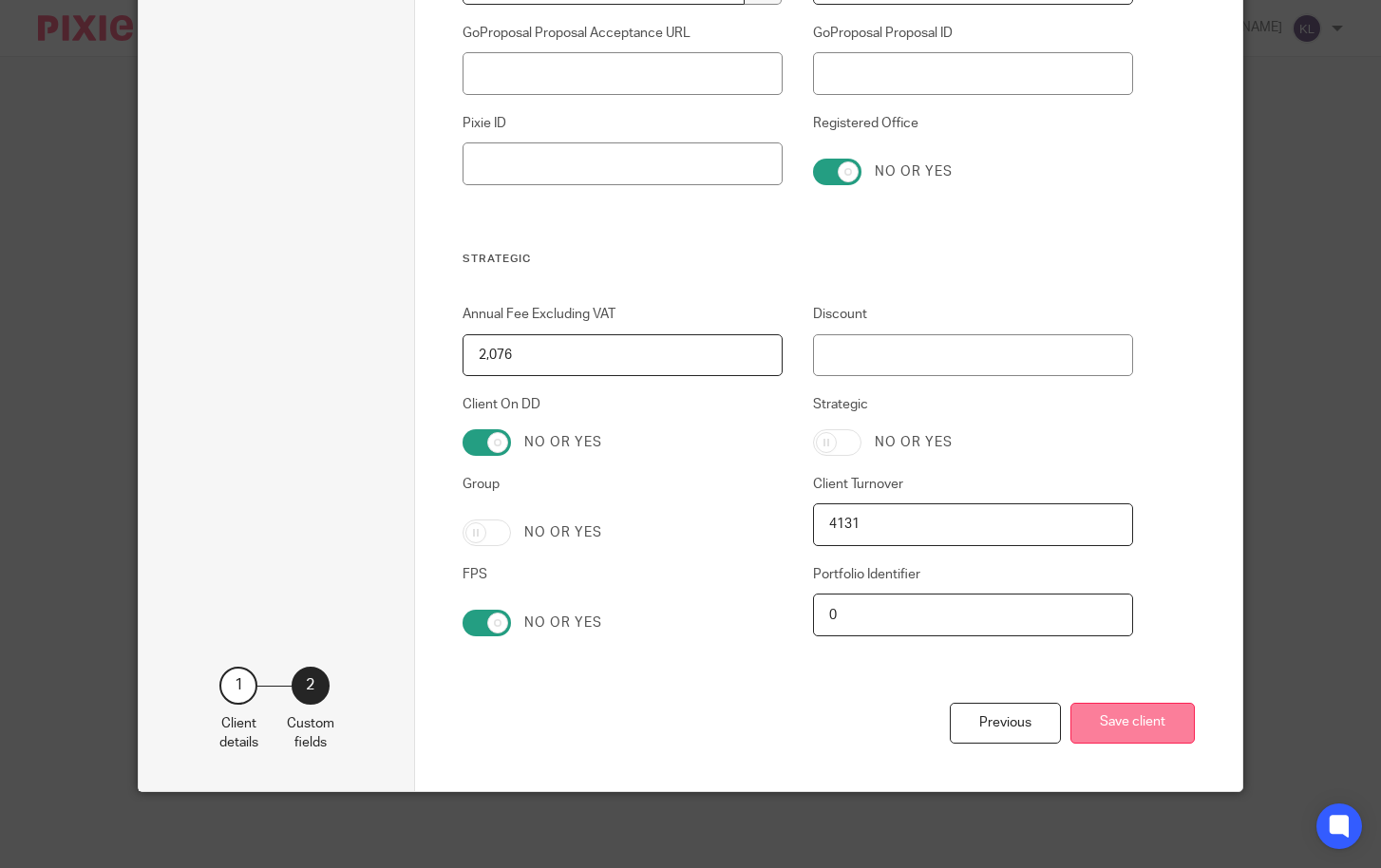
click at [1147, 724] on button "Save client" at bounding box center [1133, 722] width 125 height 41
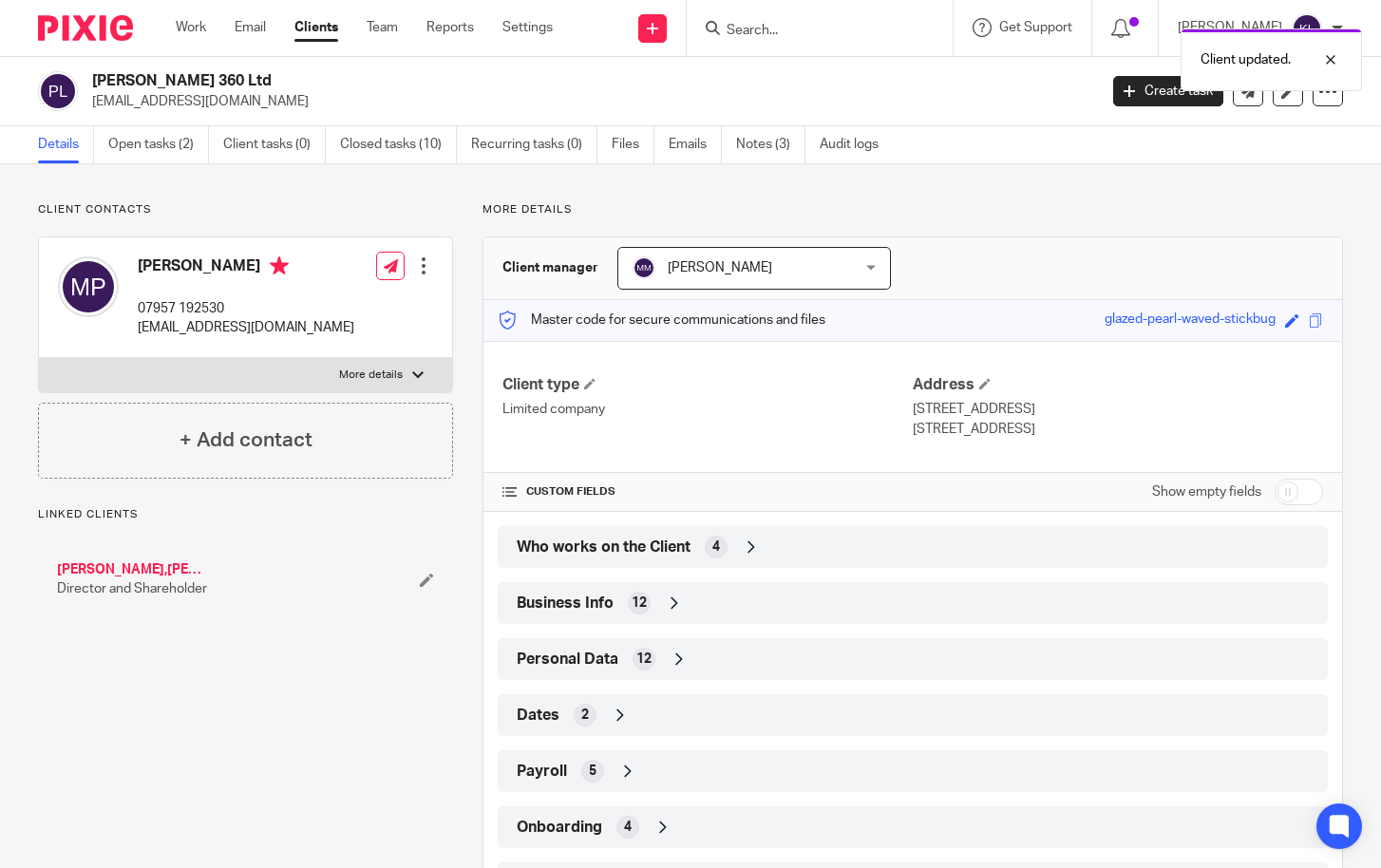
click at [415, 266] on div at bounding box center [423, 266] width 19 height 19
click at [295, 313] on link "Edit contact" at bounding box center [333, 308] width 181 height 28
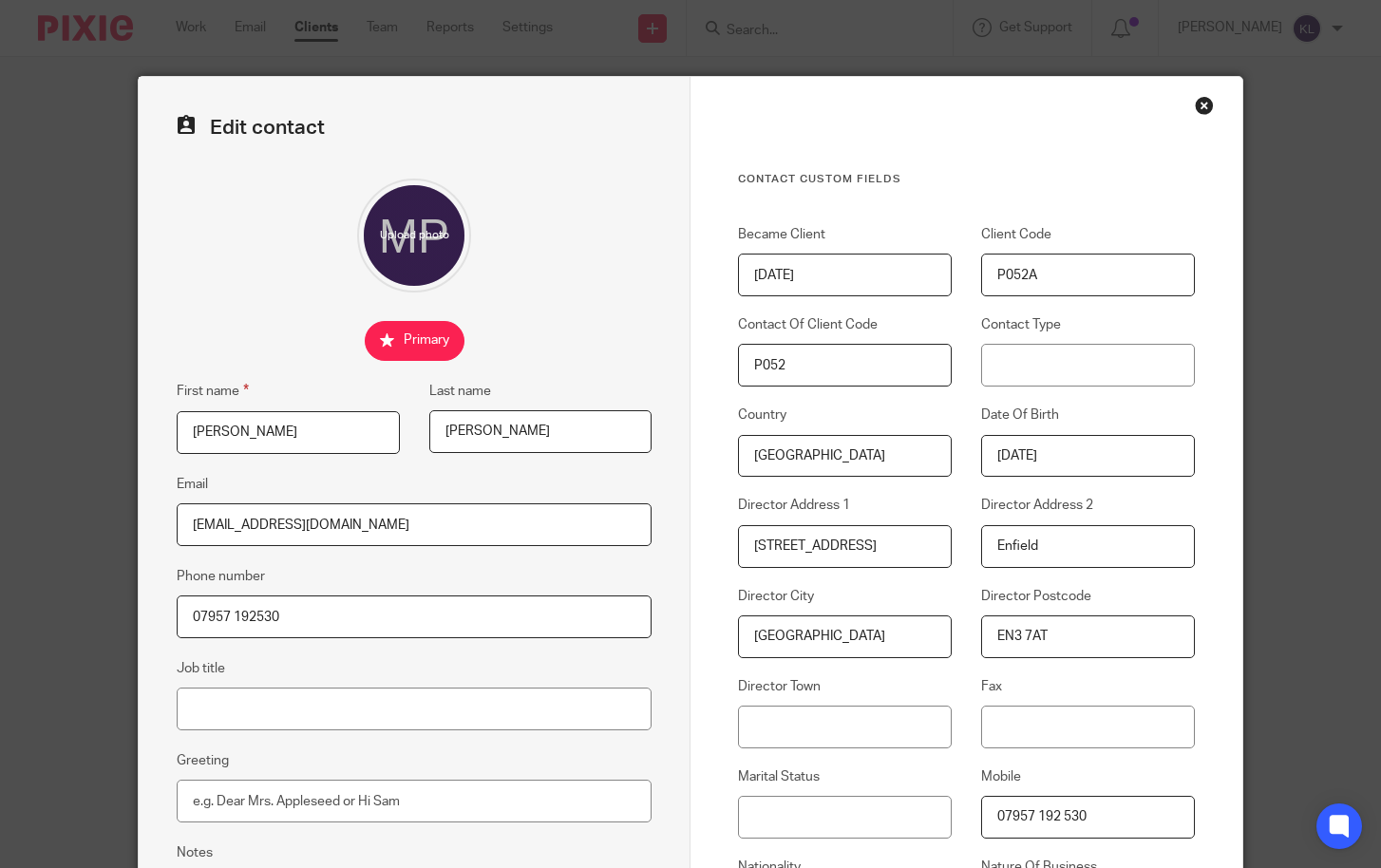
drag, startPoint x: 349, startPoint y: 524, endPoint x: 135, endPoint y: 529, distance: 214.1
click at [139, 529] on div "Edit contact First name [PERSON_NAME] Last name [PERSON_NAME] Email [EMAIL_ADDR…" at bounding box center [414, 782] width 552 height 1410
paste input "[EMAIL_ADDRESS]"
type input "[EMAIL_ADDRESS][DOMAIN_NAME]"
click at [571, 586] on fieldset "Phone number [PHONE_NUMBER]" at bounding box center [413, 601] width 475 height 73
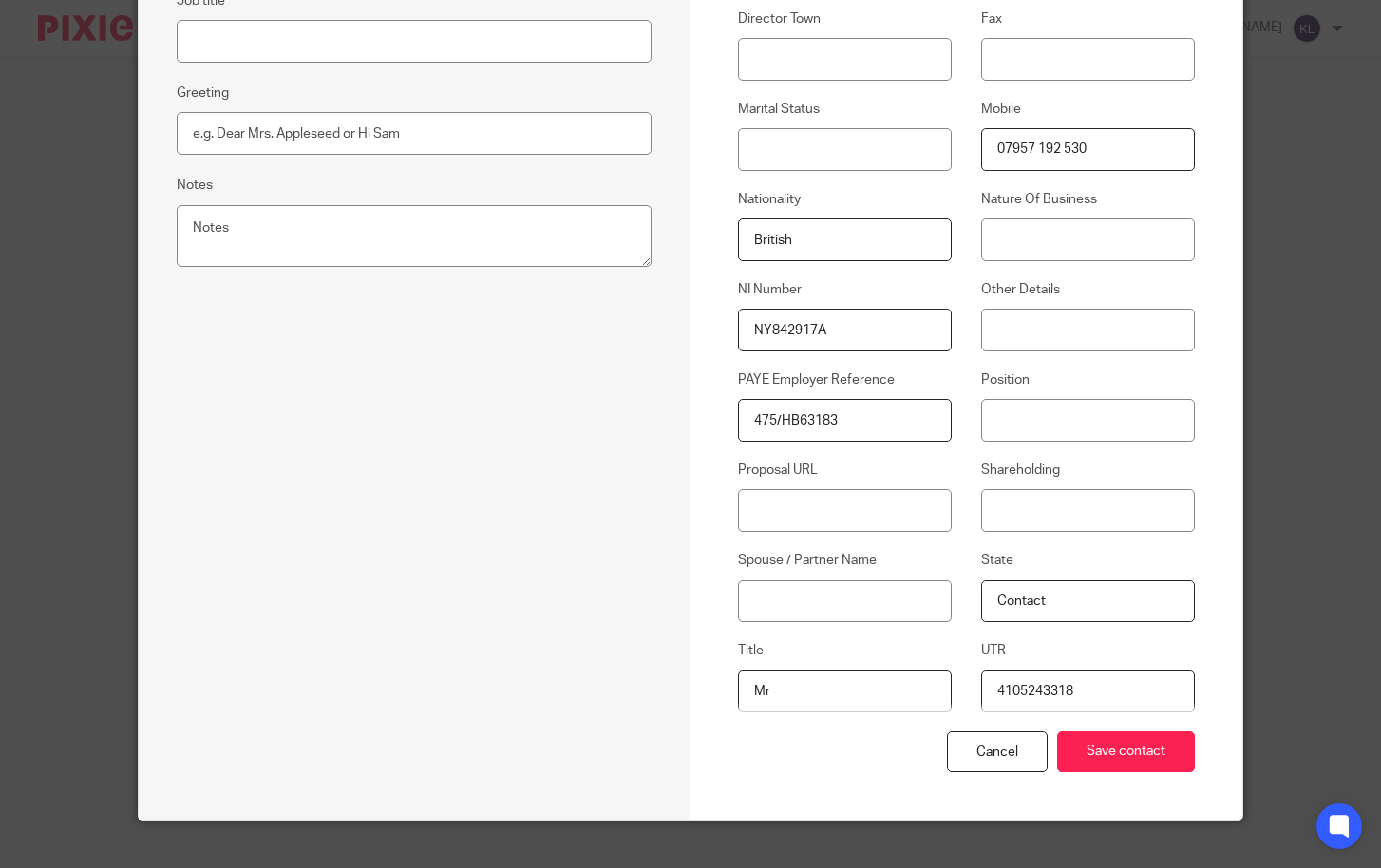
scroll to position [696, 0]
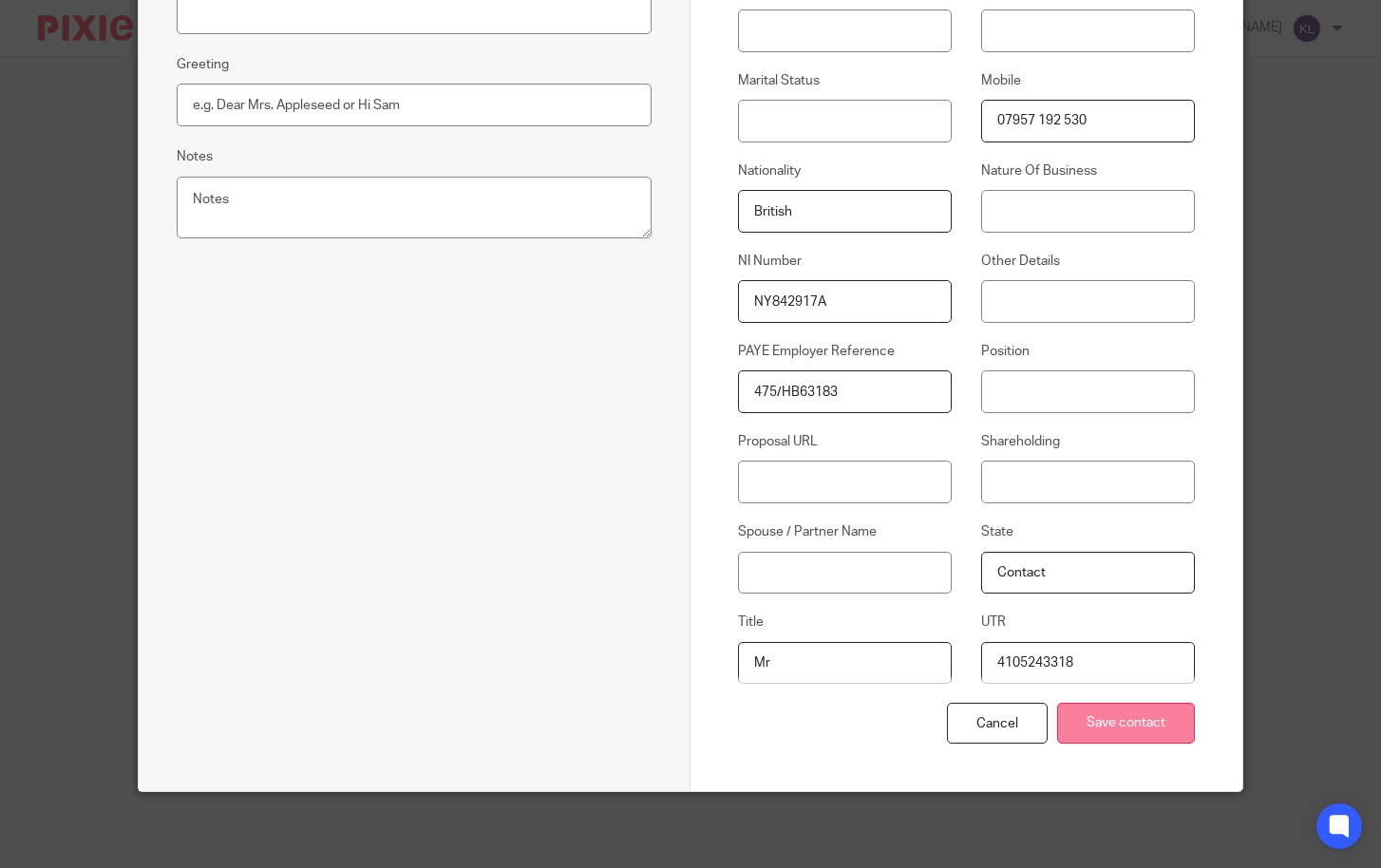
click at [1120, 723] on input "Save contact" at bounding box center [1125, 722] width 138 height 41
